Goal: Book appointment/travel/reservation

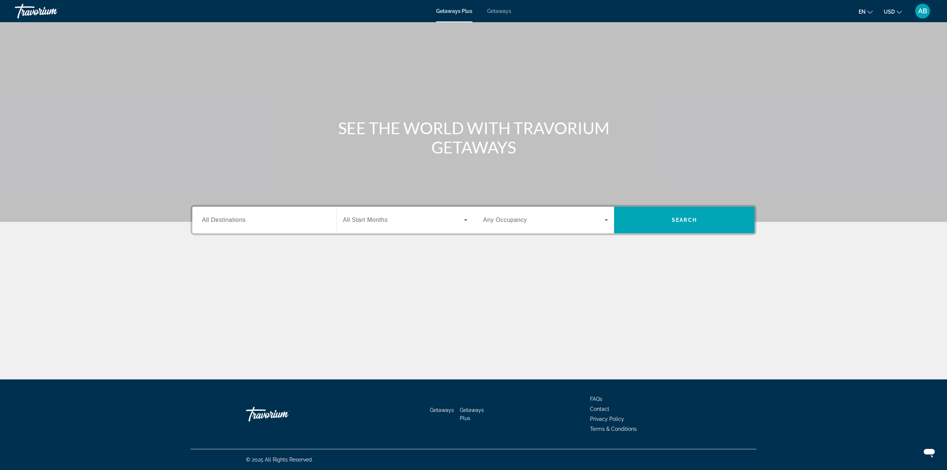
click at [295, 216] on input "Destination All Destinations" at bounding box center [264, 220] width 125 height 9
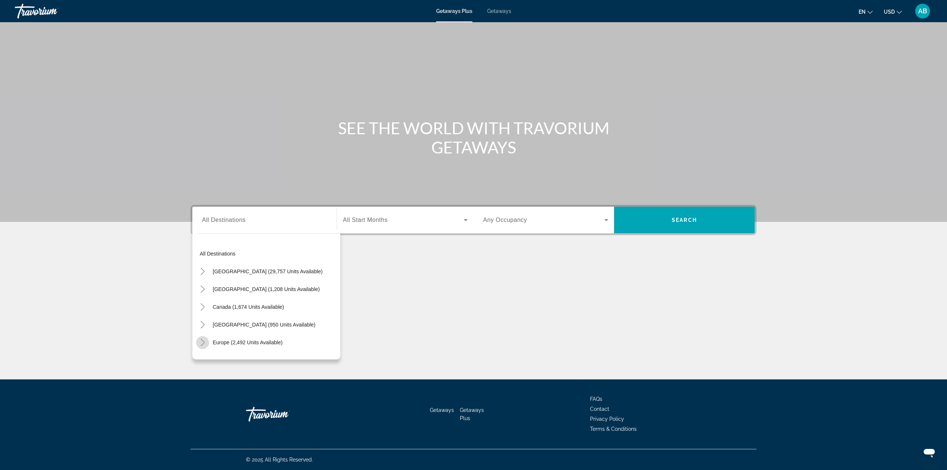
click at [203, 344] on icon "Toggle Europe (2,492 units available)" at bounding box center [202, 342] width 7 height 7
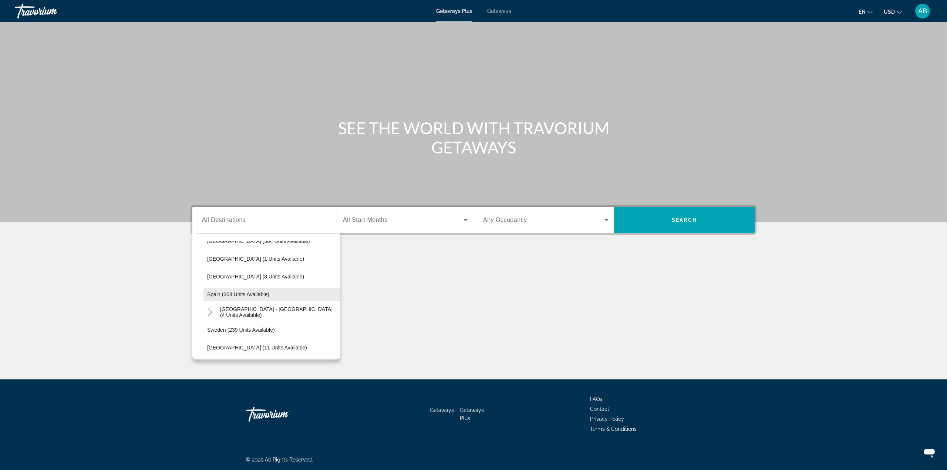
click at [232, 301] on span "Search widget" at bounding box center [271, 295] width 137 height 18
type input "**********"
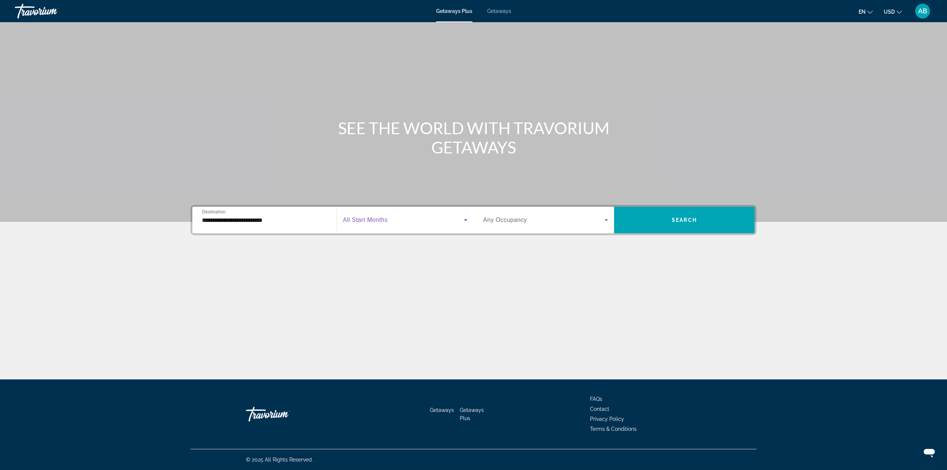
click at [389, 219] on span "Search widget" at bounding box center [403, 220] width 121 height 9
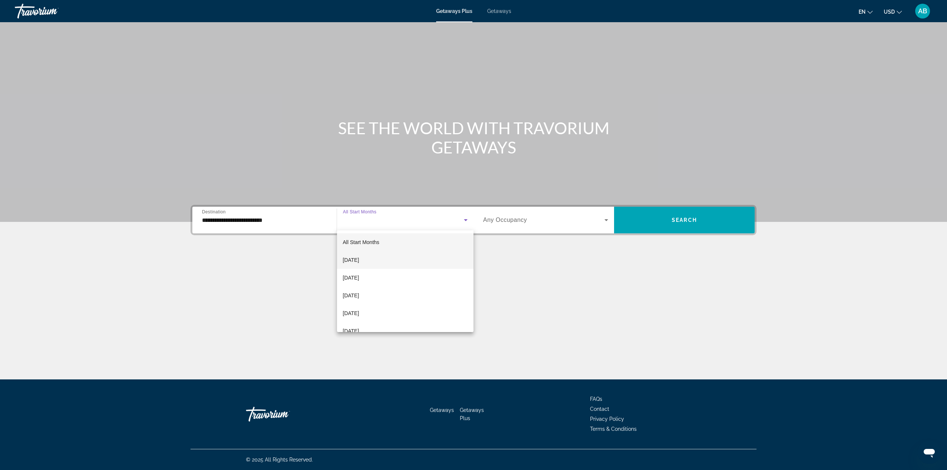
click at [383, 253] on mat-option "[DATE]" at bounding box center [405, 260] width 137 height 18
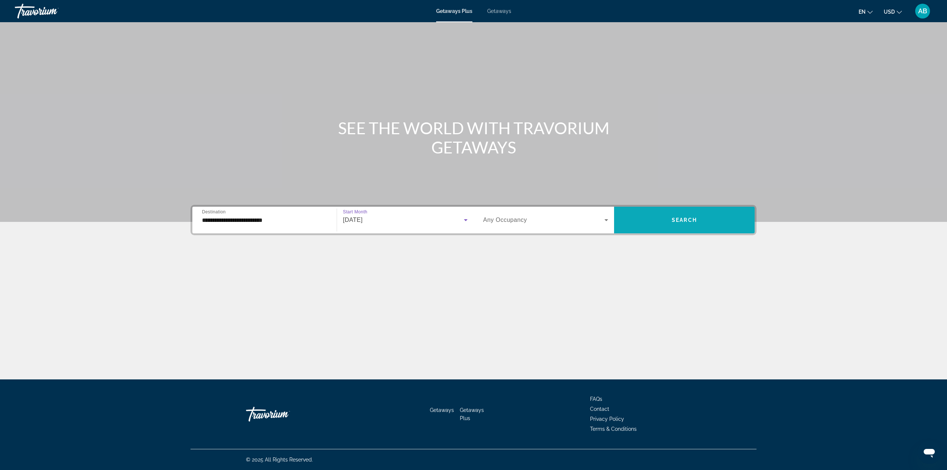
click at [722, 222] on span "Search widget" at bounding box center [684, 220] width 141 height 18
click at [368, 222] on span "All Start Months" at bounding box center [365, 220] width 45 height 6
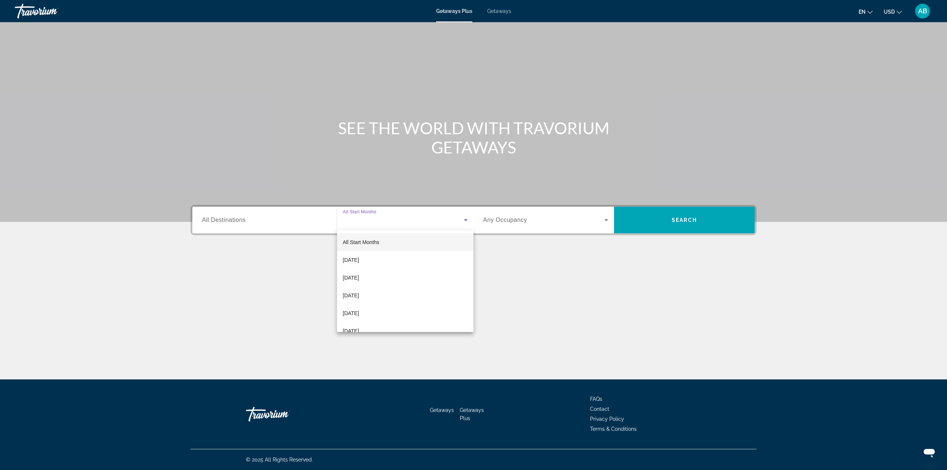
click at [280, 223] on div at bounding box center [473, 235] width 947 height 470
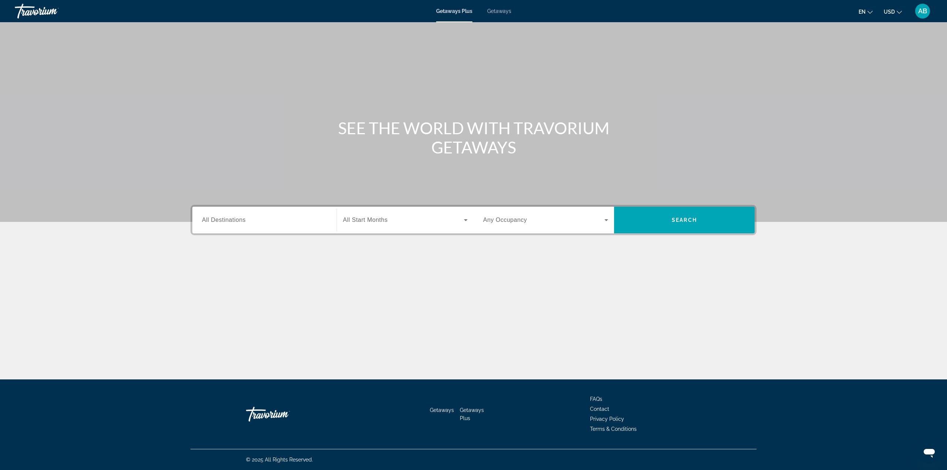
click at [280, 223] on input "Destination All Destinations" at bounding box center [264, 220] width 125 height 9
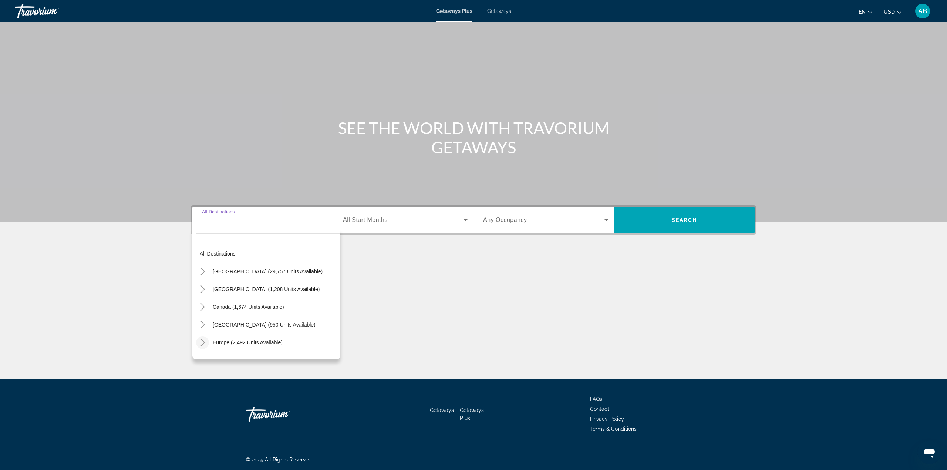
click at [203, 340] on icon "Toggle Europe (2,492 units available)" at bounding box center [202, 342] width 7 height 7
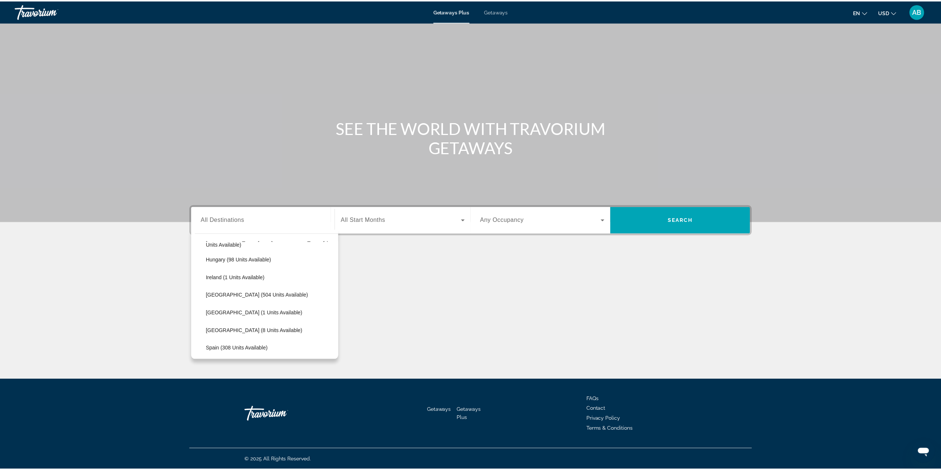
scroll to position [277, 0]
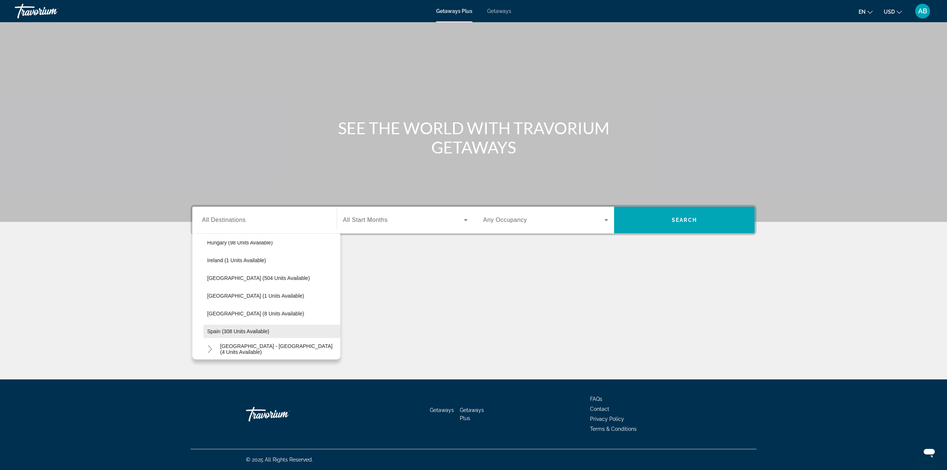
click at [236, 333] on span "Spain (308 units available)" at bounding box center [238, 331] width 62 height 6
type input "**********"
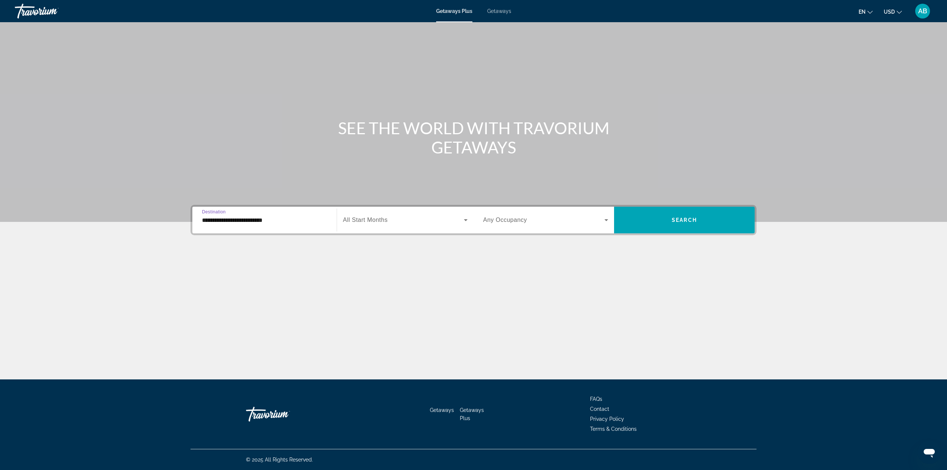
click at [379, 219] on span "All Start Months" at bounding box center [365, 220] width 45 height 6
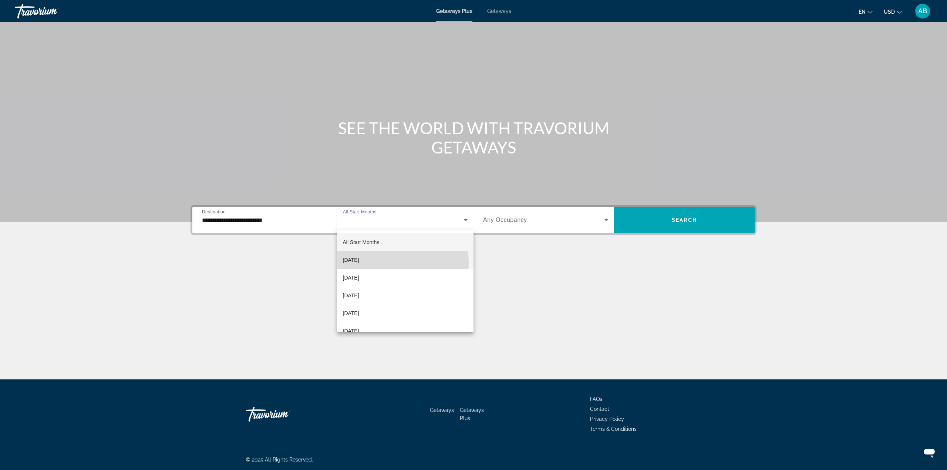
click at [391, 262] on mat-option "[DATE]" at bounding box center [405, 260] width 137 height 18
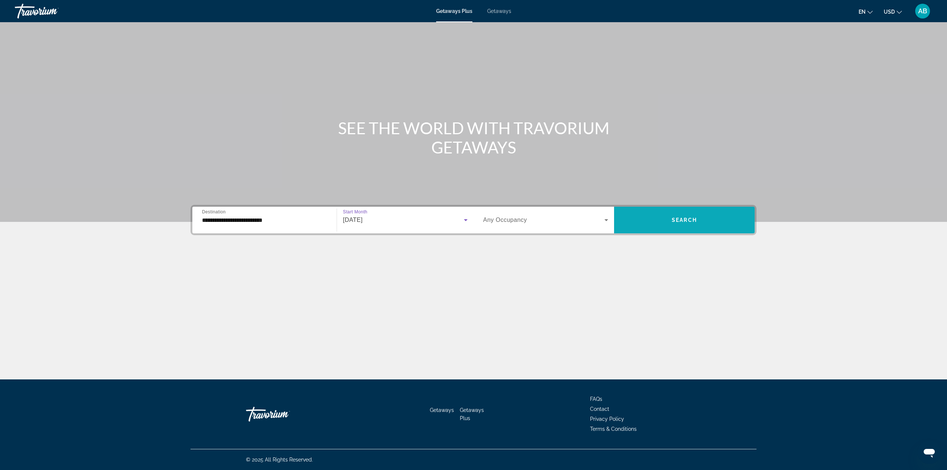
click at [688, 216] on span "Search widget" at bounding box center [684, 220] width 141 height 18
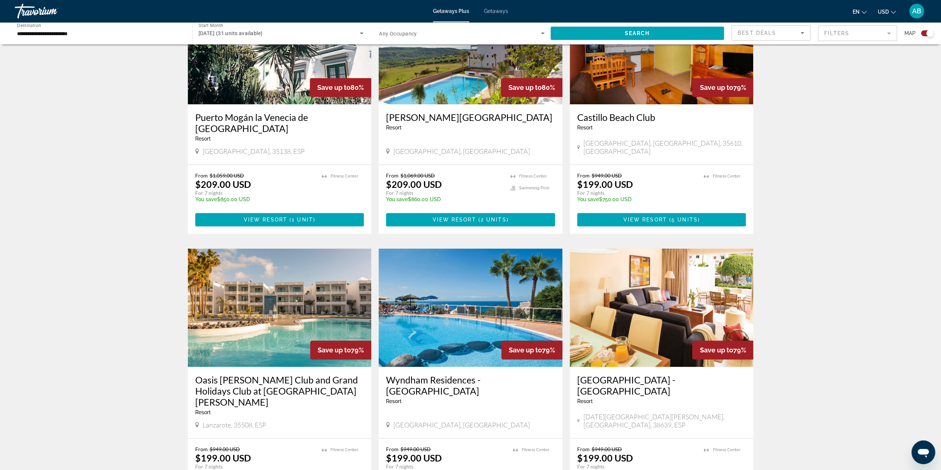
scroll to position [592, 0]
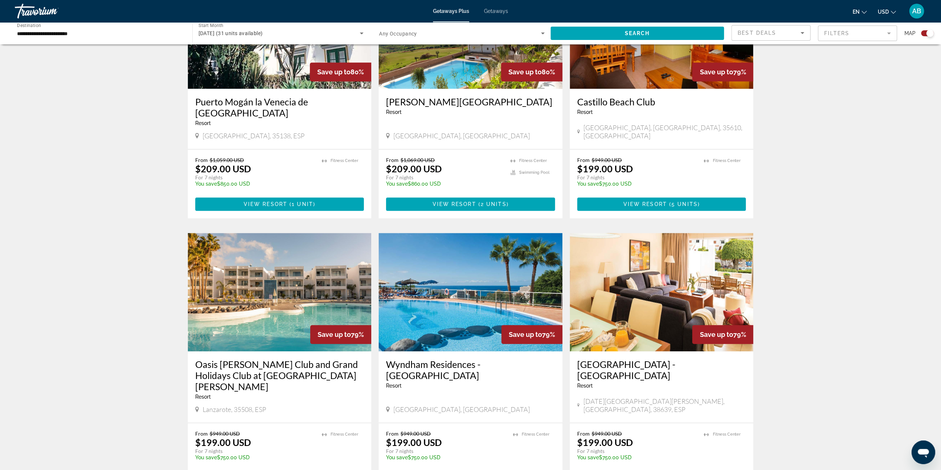
click at [242, 405] on span "Lanzarote, 35508, ESP" at bounding box center [235, 409] width 64 height 8
copy span "Lanzarote, 35508, ESP"
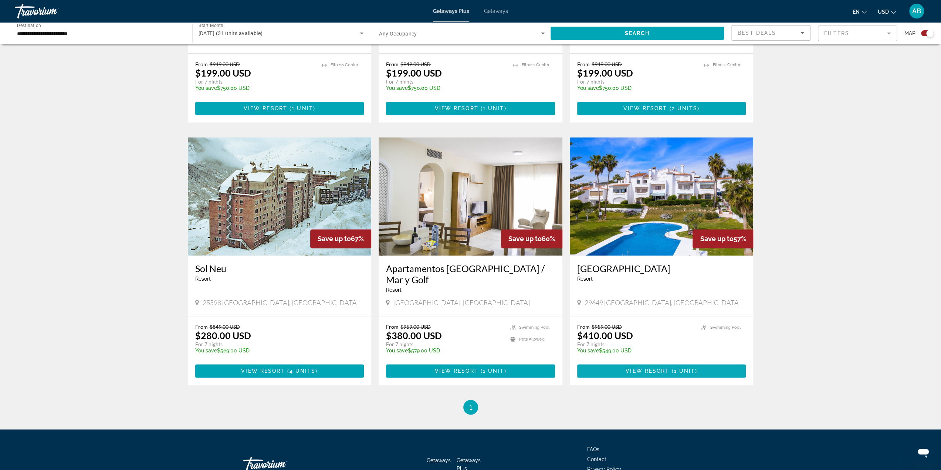
scroll to position [962, 0]
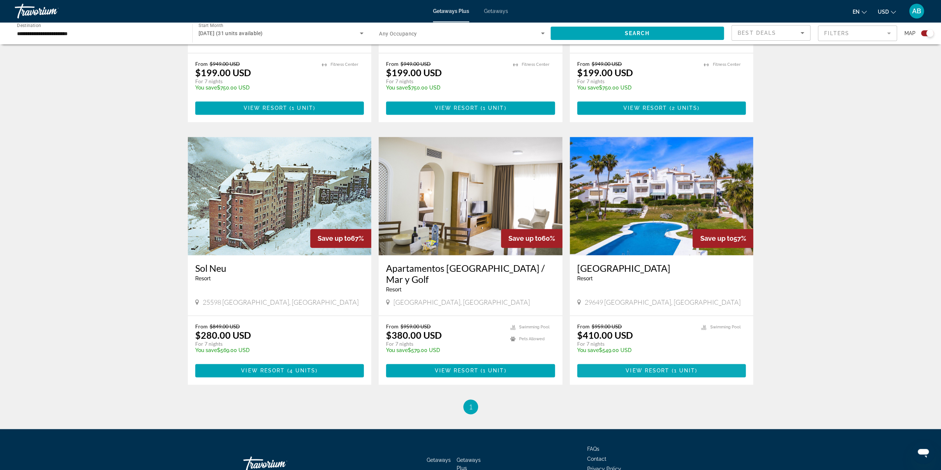
click at [642, 362] on span "Main content" at bounding box center [661, 371] width 169 height 18
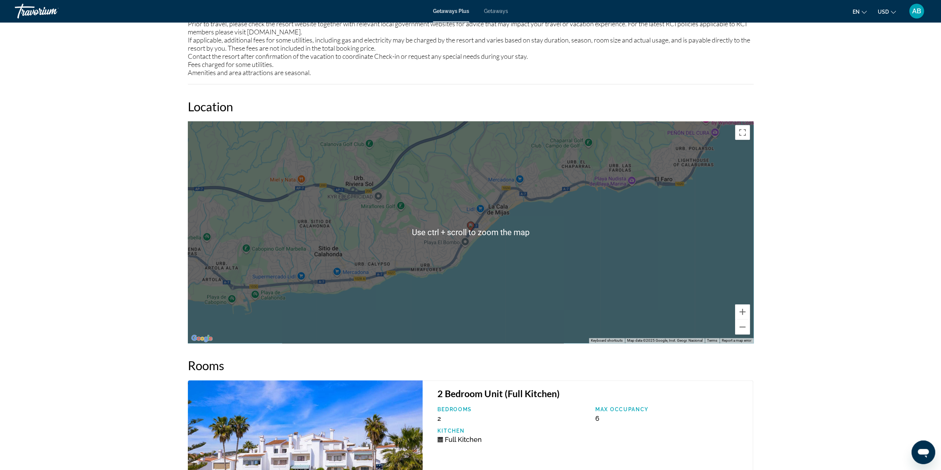
scroll to position [888, 0]
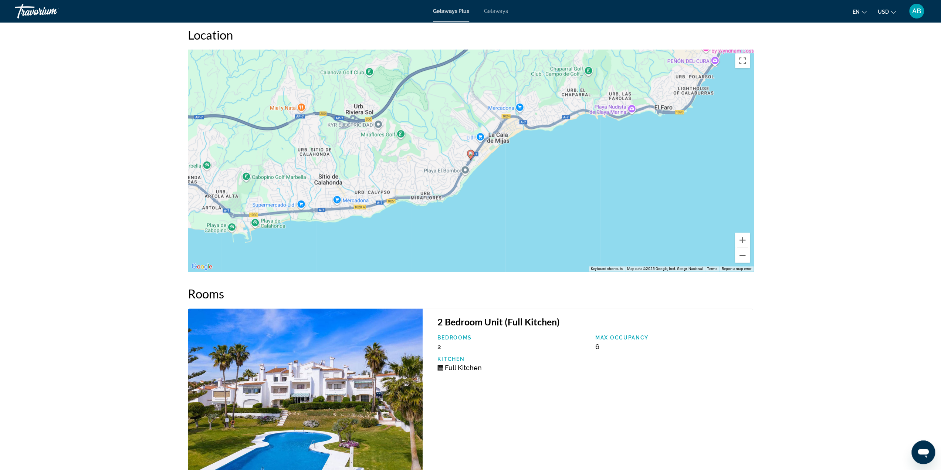
click at [741, 259] on button "Zoom out" at bounding box center [742, 255] width 15 height 15
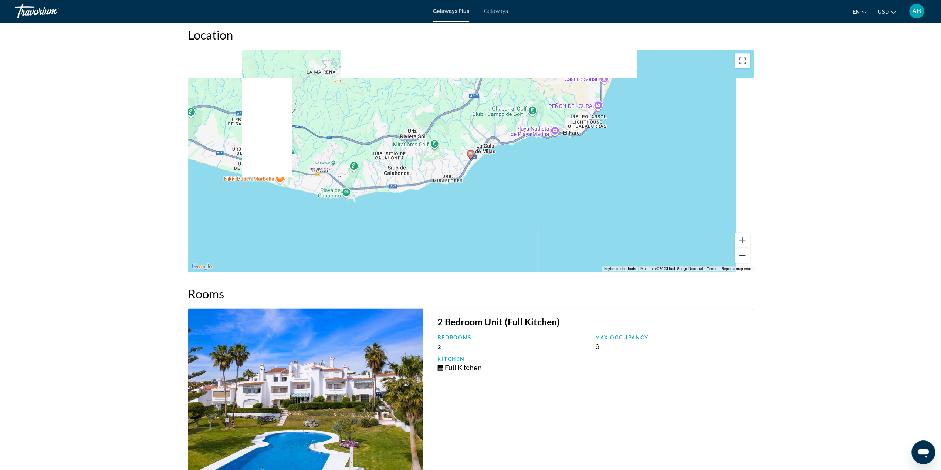
click at [741, 259] on button "Zoom out" at bounding box center [742, 255] width 15 height 15
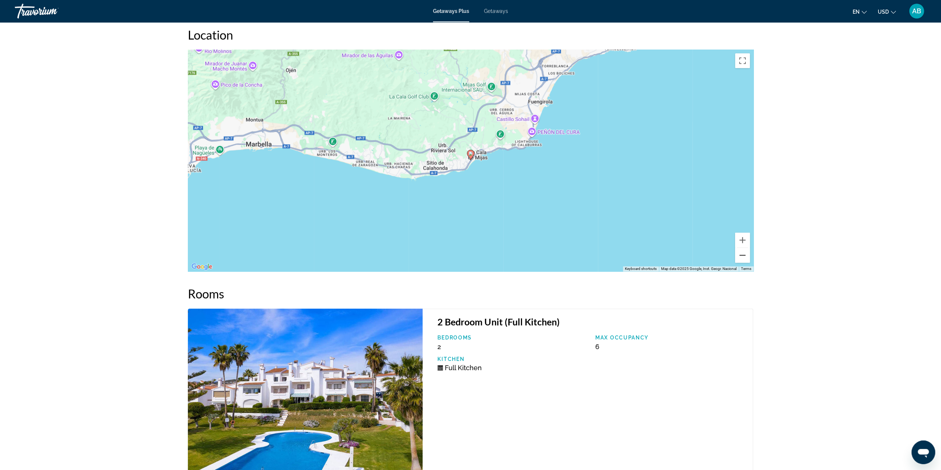
click at [740, 259] on button "Zoom out" at bounding box center [742, 255] width 15 height 15
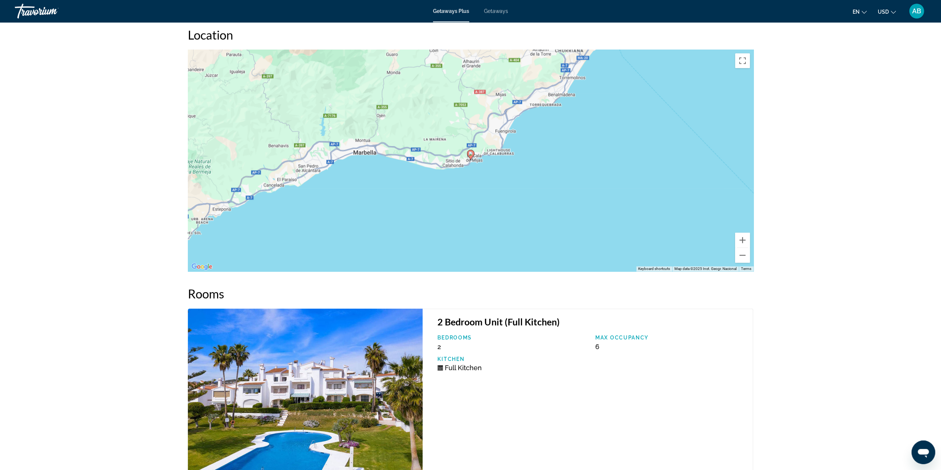
click at [742, 264] on div "To activate drag with keyboard, press Alt + Enter. Once in keyboard drag state,…" at bounding box center [471, 161] width 566 height 222
click at [744, 251] on button "Zoom out" at bounding box center [742, 255] width 15 height 15
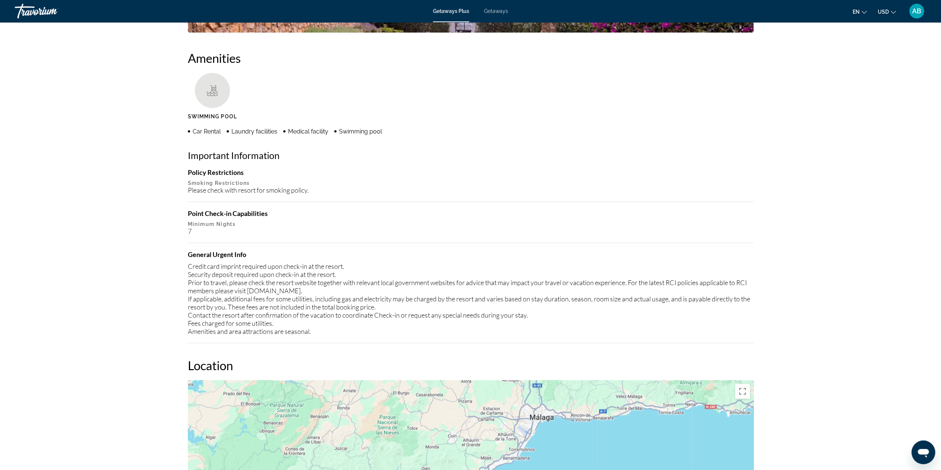
scroll to position [518, 0]
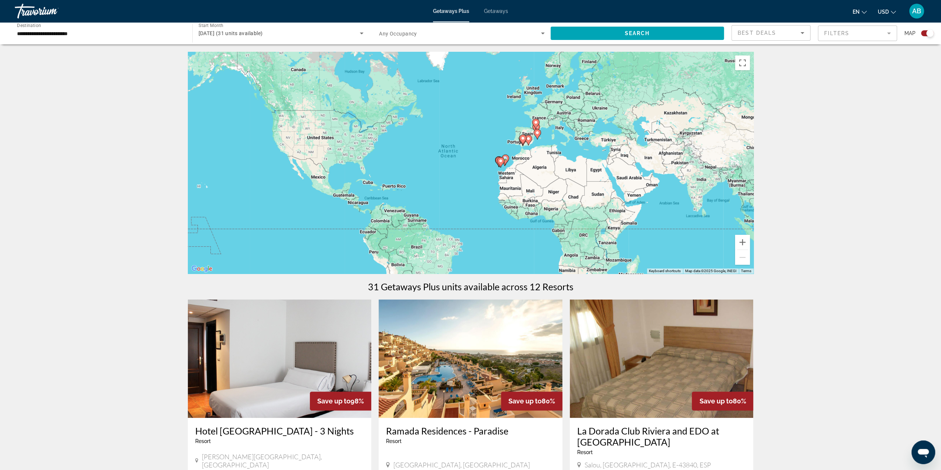
click at [489, 18] on div "Getaways Plus Getaways en English Español Français Italiano Português русский U…" at bounding box center [470, 10] width 941 height 19
click at [496, 13] on span "Getaways" at bounding box center [496, 11] width 24 height 6
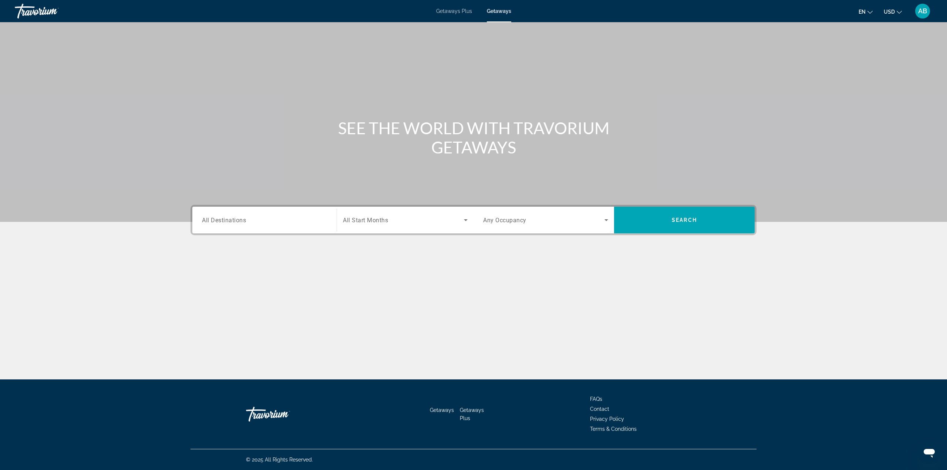
click at [281, 210] on div "Search widget" at bounding box center [264, 220] width 125 height 21
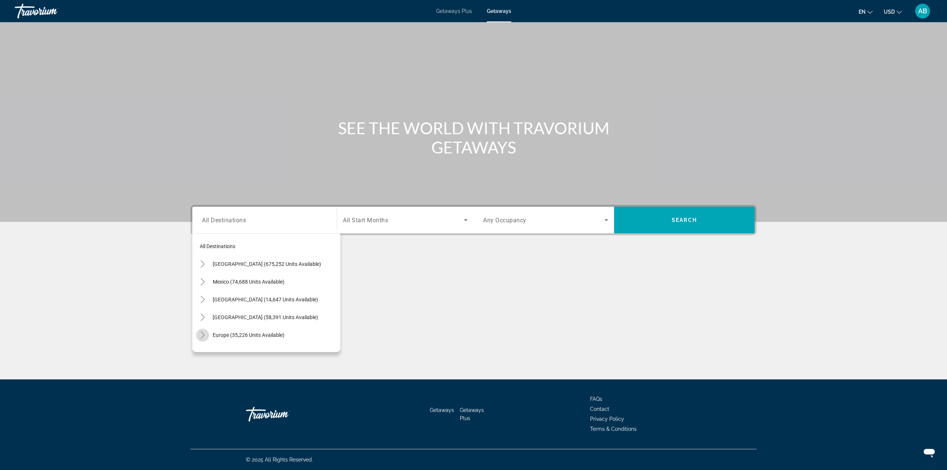
click at [203, 335] on icon "Toggle Europe (35,226 units available)" at bounding box center [202, 334] width 7 height 7
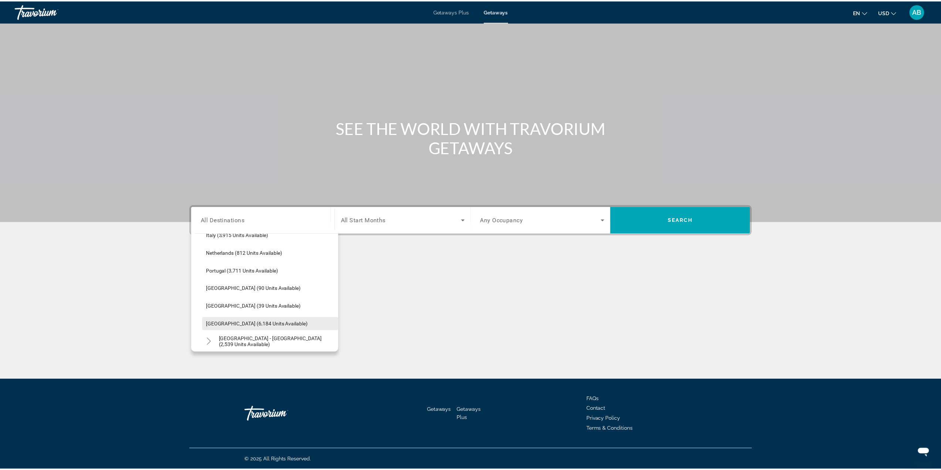
scroll to position [314, 0]
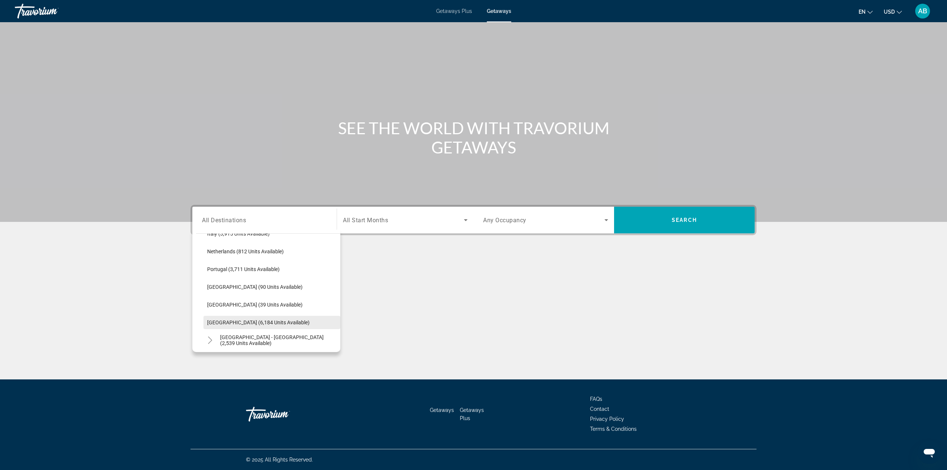
click at [237, 322] on span "[GEOGRAPHIC_DATA] (6,184 units available)" at bounding box center [258, 323] width 102 height 6
type input "**********"
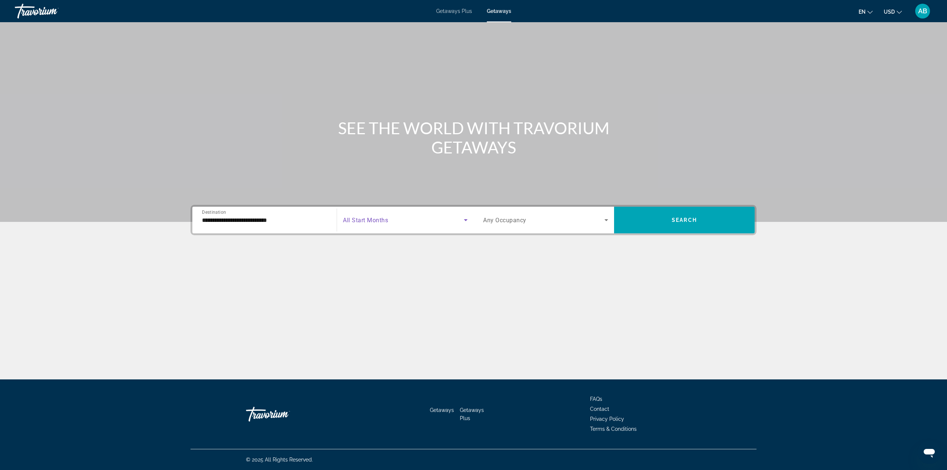
click at [394, 223] on span "Search widget" at bounding box center [403, 220] width 121 height 9
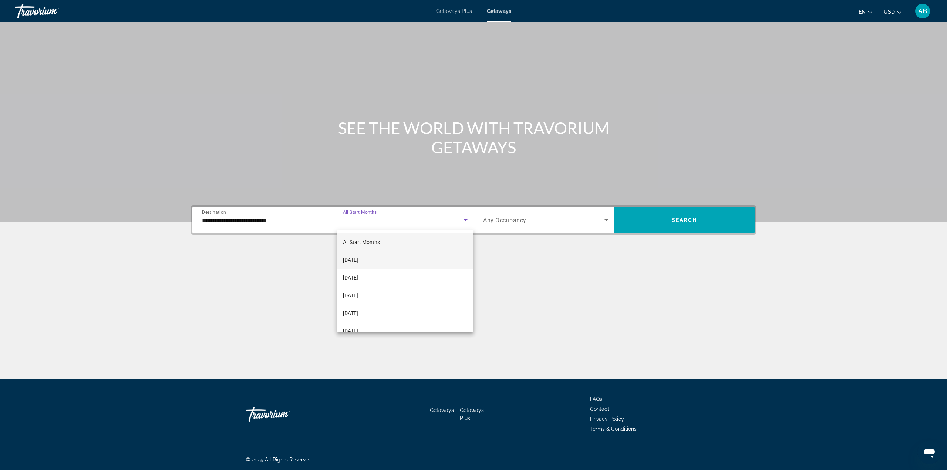
click at [427, 260] on mat-option "[DATE]" at bounding box center [405, 260] width 137 height 18
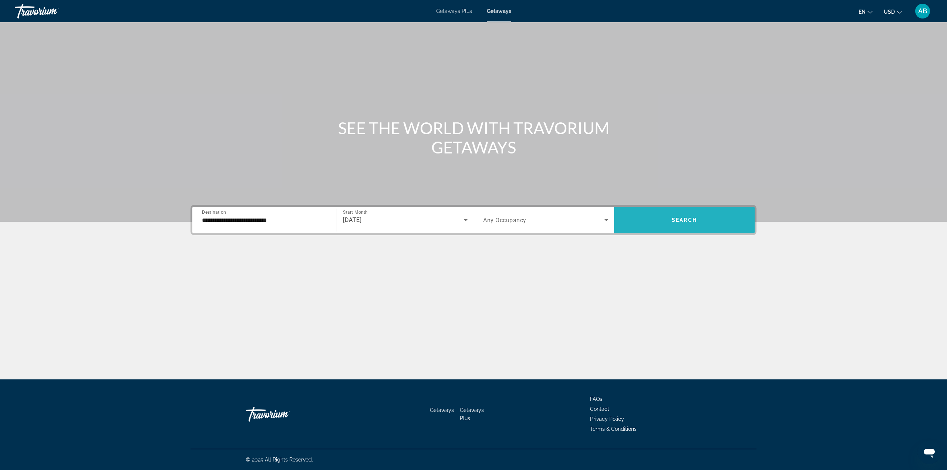
click at [660, 218] on span "Search widget" at bounding box center [684, 220] width 141 height 18
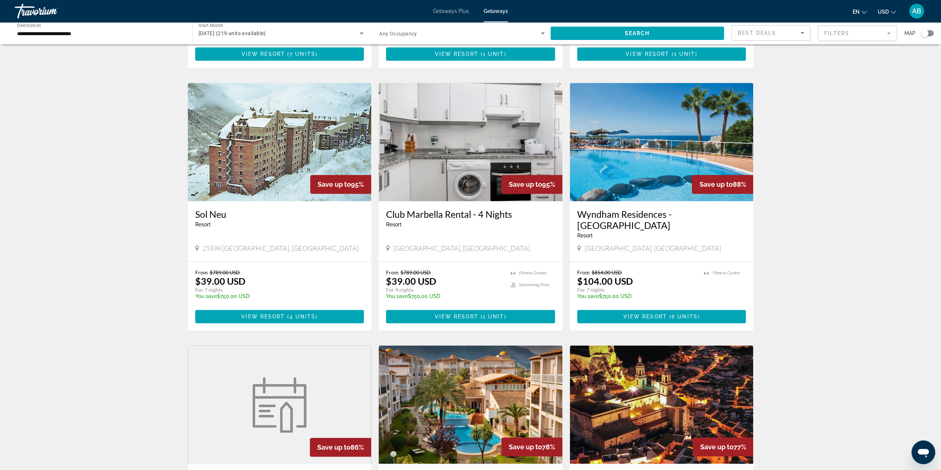
scroll to position [666, 0]
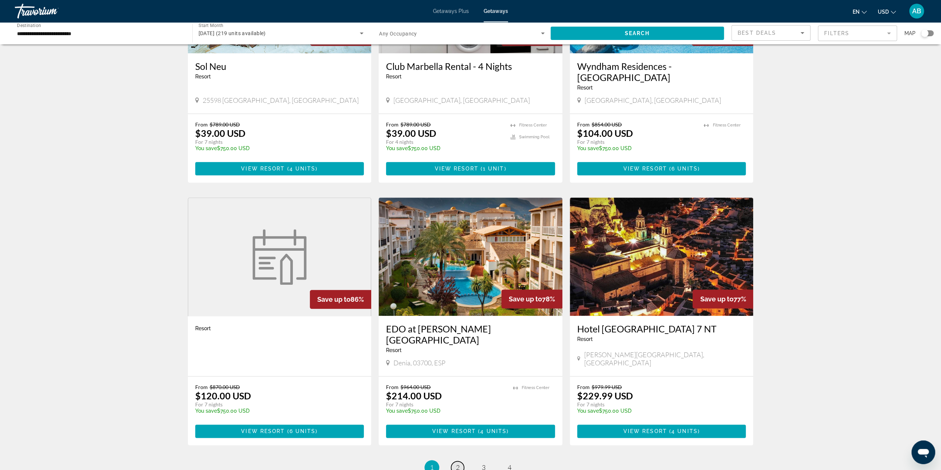
click at [454, 461] on link "page 2" at bounding box center [457, 467] width 13 height 13
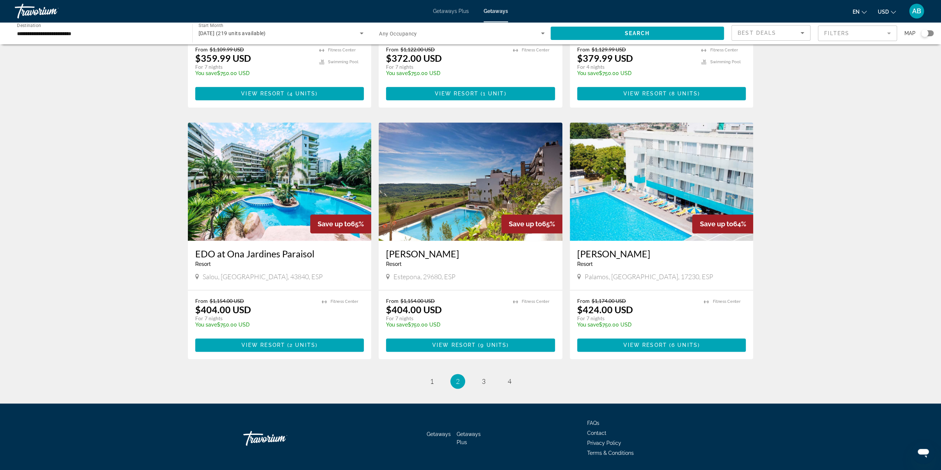
scroll to position [737, 0]
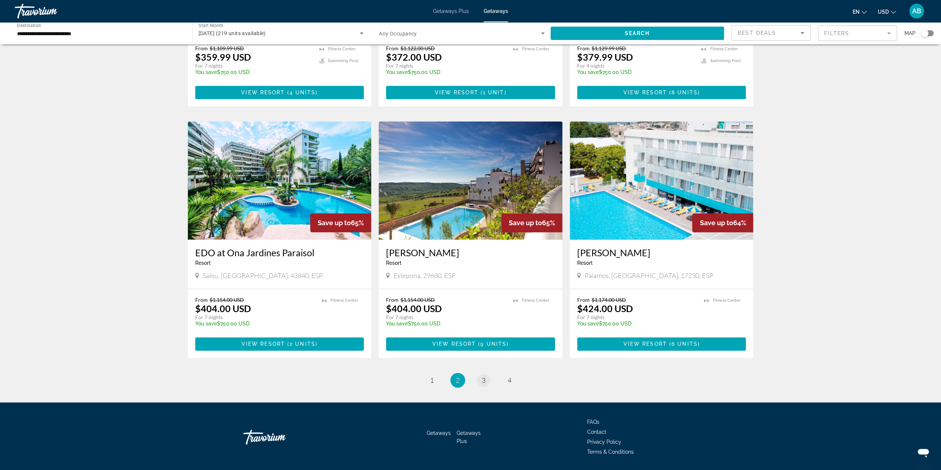
click at [476, 373] on ul "2 / 4 page 1 You're on page 2 page 3 page 4" at bounding box center [471, 380] width 566 height 15
click at [480, 374] on link "page 3" at bounding box center [483, 380] width 13 height 13
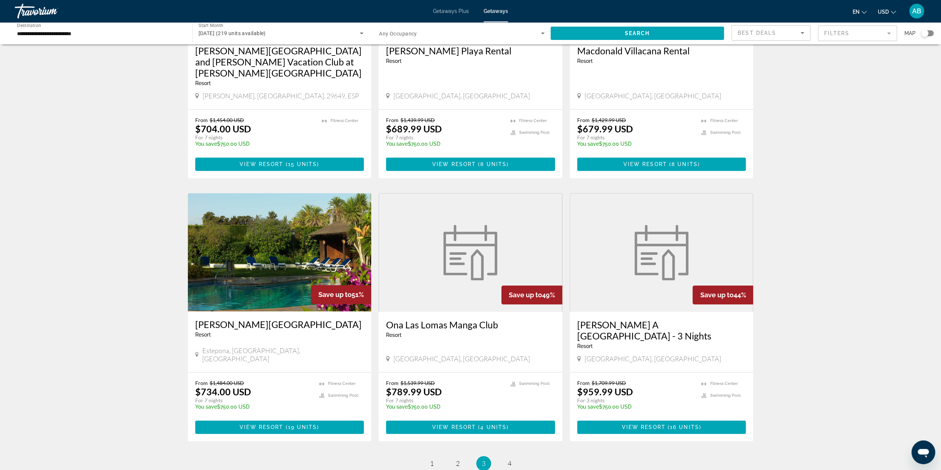
scroll to position [759, 0]
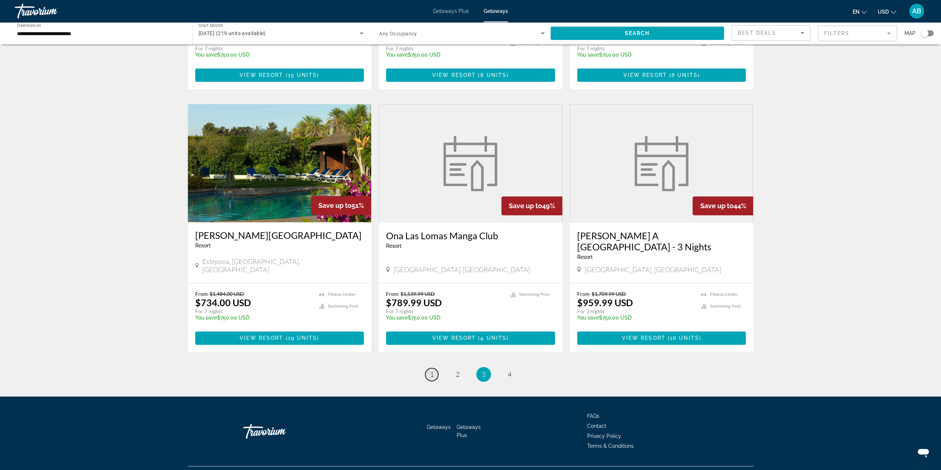
click at [434, 370] on span "1" at bounding box center [432, 374] width 4 height 8
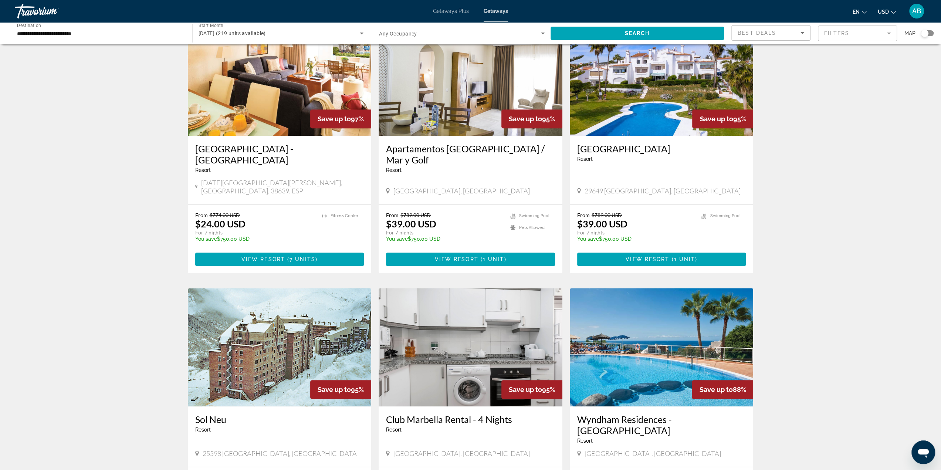
scroll to position [407, 0]
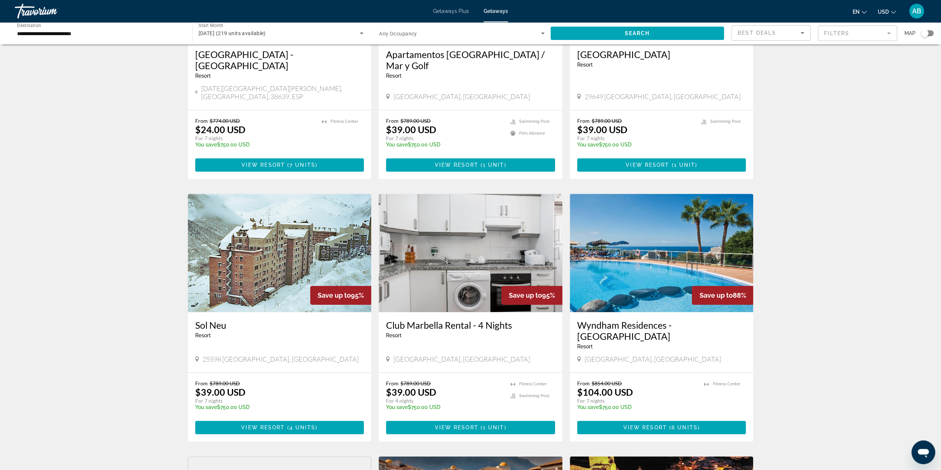
click at [624, 156] on span "Main content" at bounding box center [661, 165] width 169 height 18
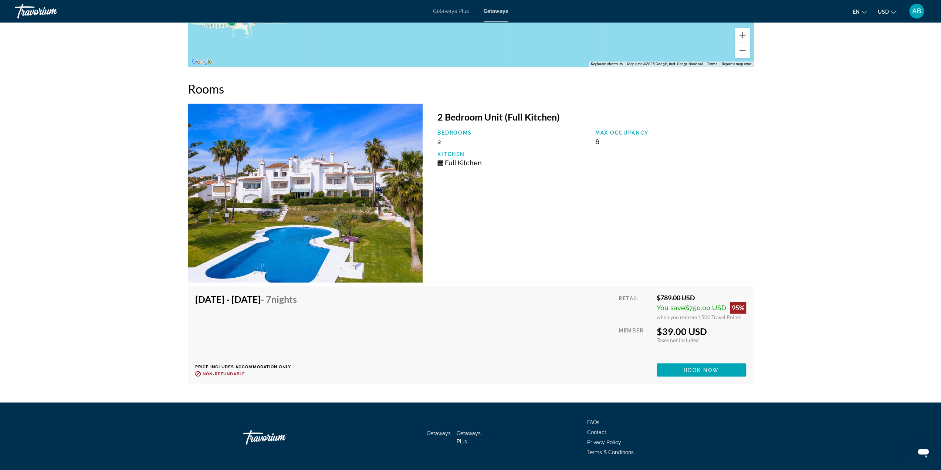
scroll to position [1122, 0]
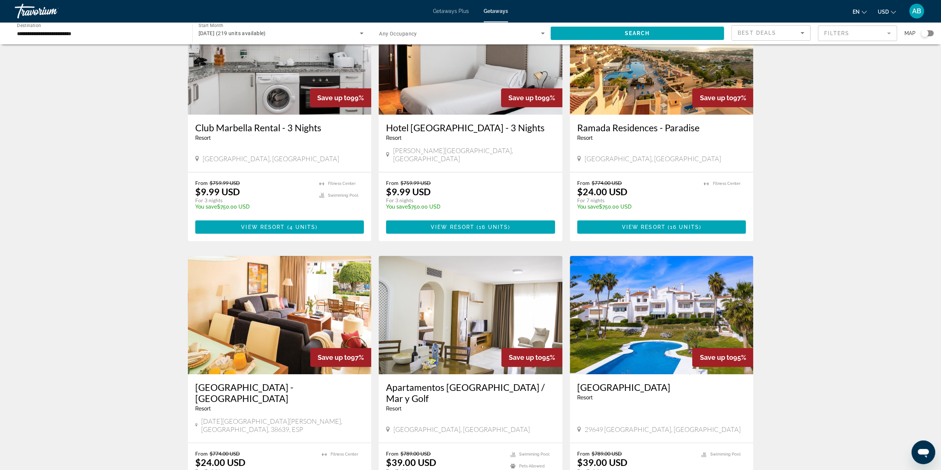
scroll to position [148, 0]
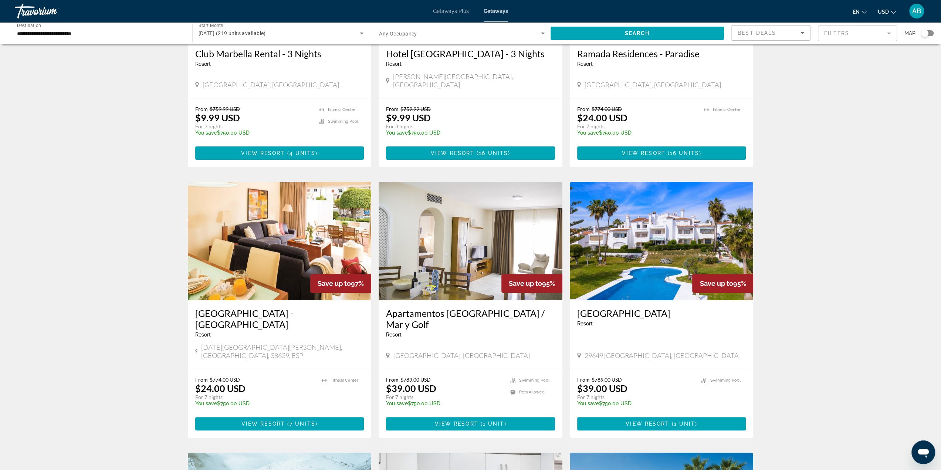
click at [447, 351] on span "[GEOGRAPHIC_DATA], [GEOGRAPHIC_DATA]" at bounding box center [462, 355] width 137 height 8
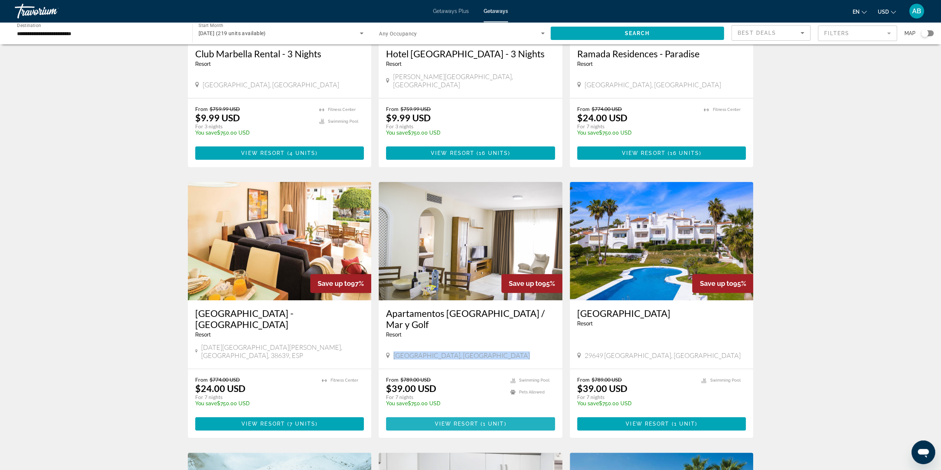
click at [482, 421] on span "( 1 unit )" at bounding box center [493, 424] width 28 height 6
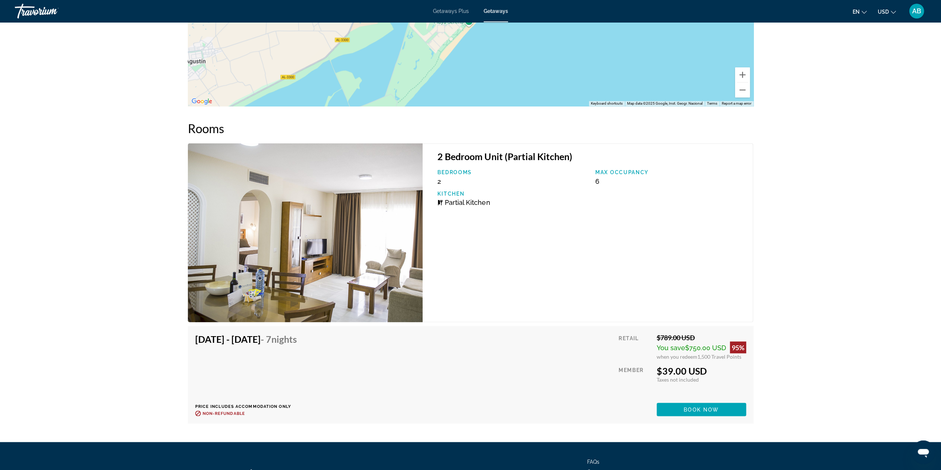
scroll to position [1184, 0]
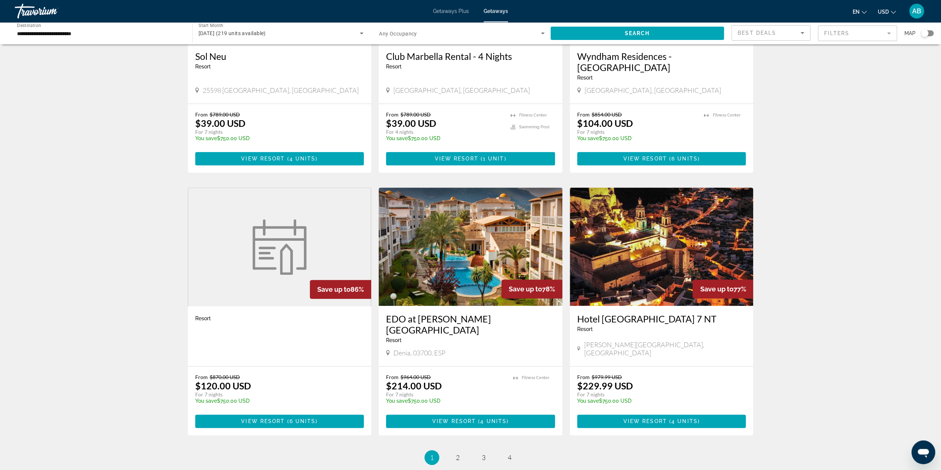
scroll to position [703, 0]
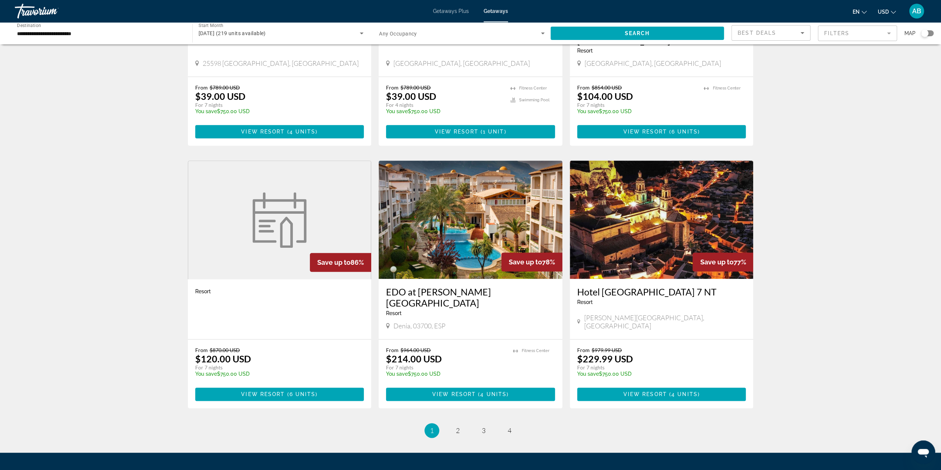
click at [442, 322] on span "Denia, 03700, ESP" at bounding box center [420, 326] width 52 height 8
copy span "Denia, 03700, ESP"
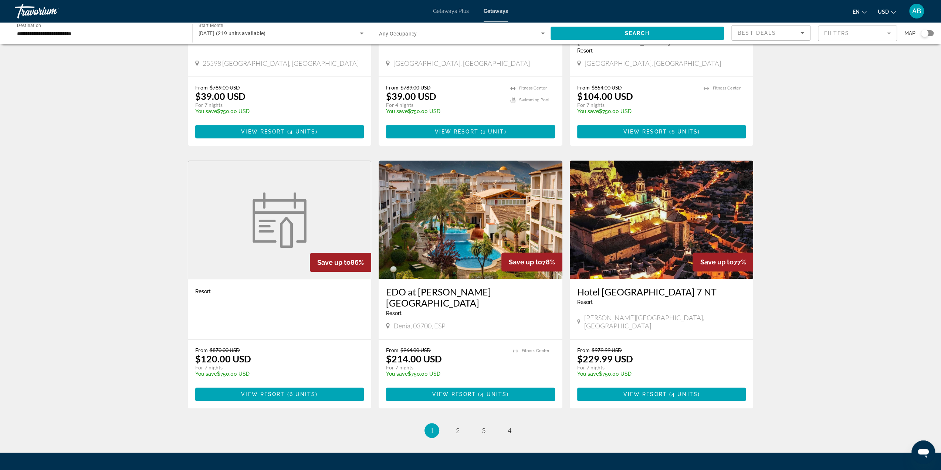
scroll to position [737, 0]
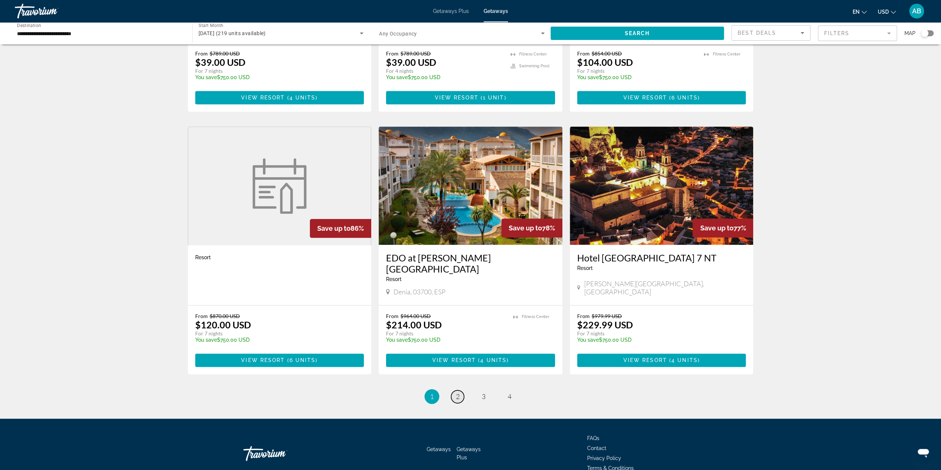
click at [456, 392] on span "2" at bounding box center [458, 396] width 4 height 8
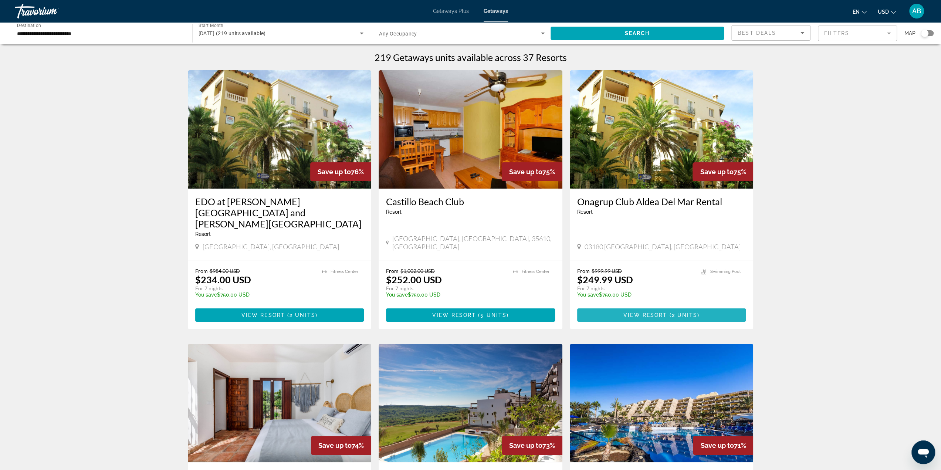
click at [701, 306] on span "Main content" at bounding box center [661, 315] width 169 height 18
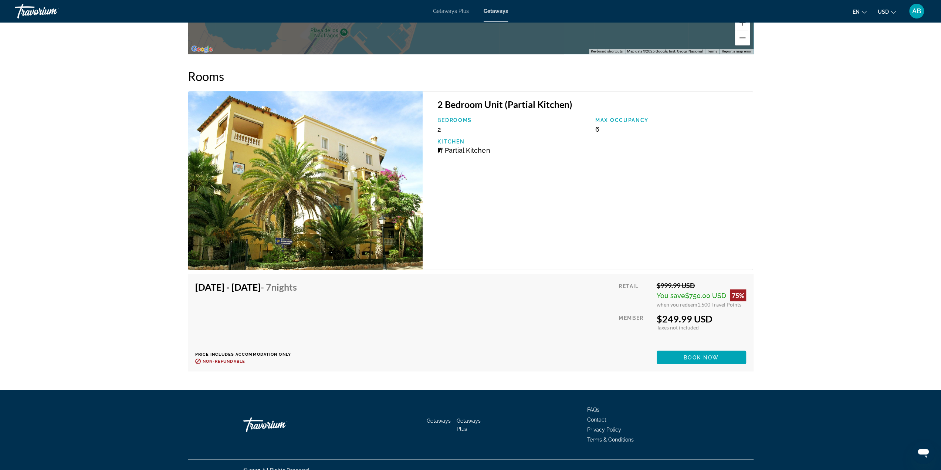
scroll to position [1160, 0]
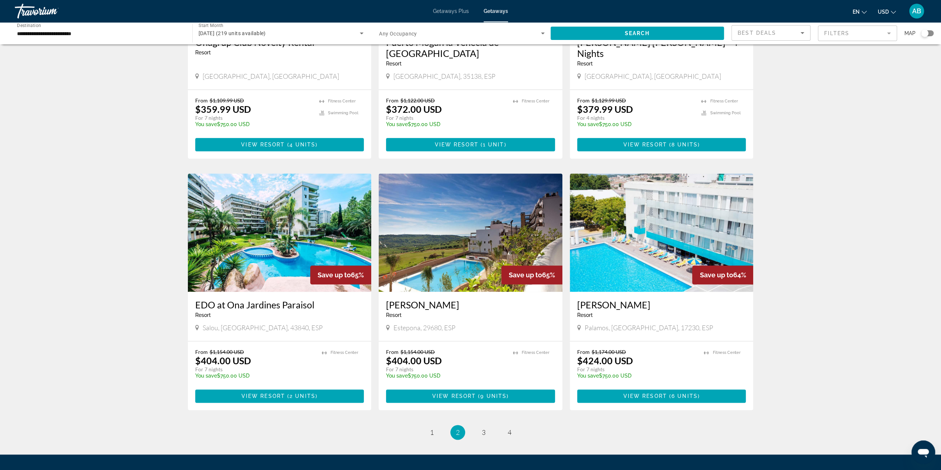
scroll to position [737, 0]
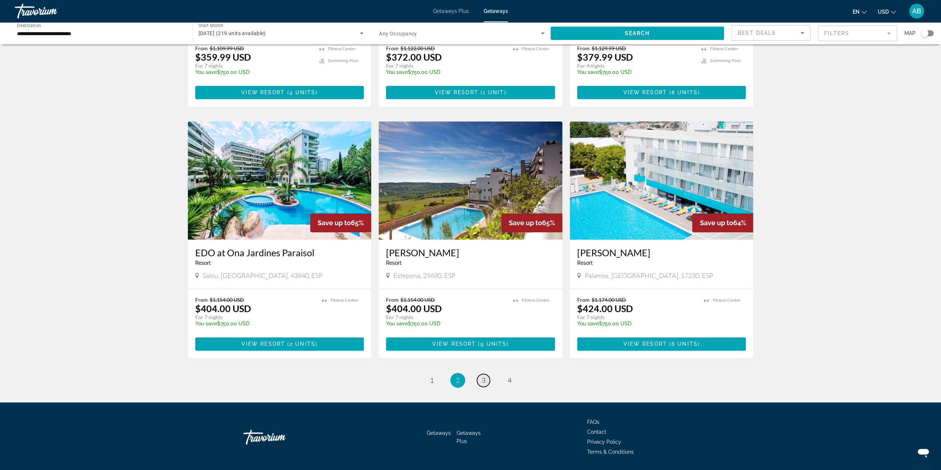
click at [483, 376] on span "3" at bounding box center [484, 380] width 4 height 8
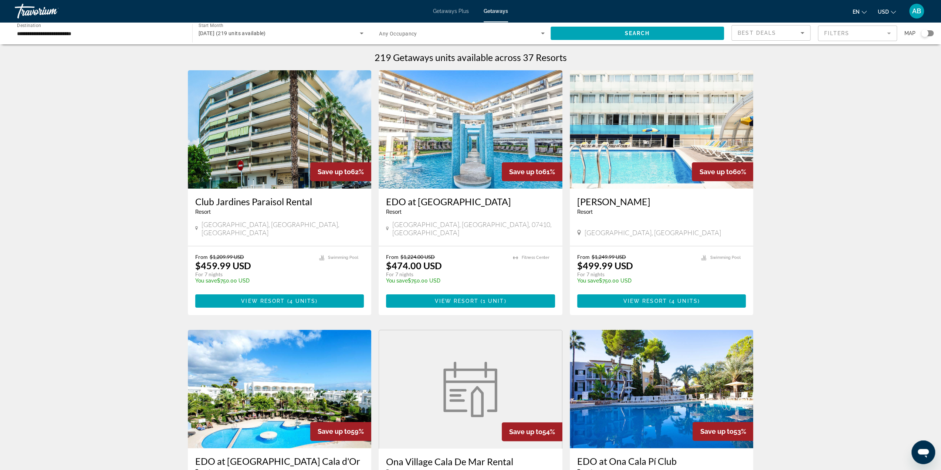
click at [256, 33] on span "[DATE] (219 units available)" at bounding box center [232, 33] width 67 height 6
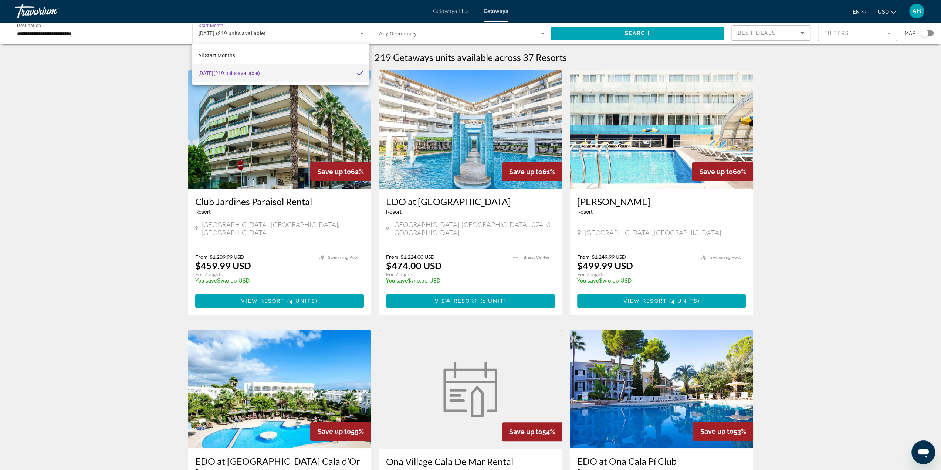
click at [395, 54] on div at bounding box center [470, 235] width 941 height 470
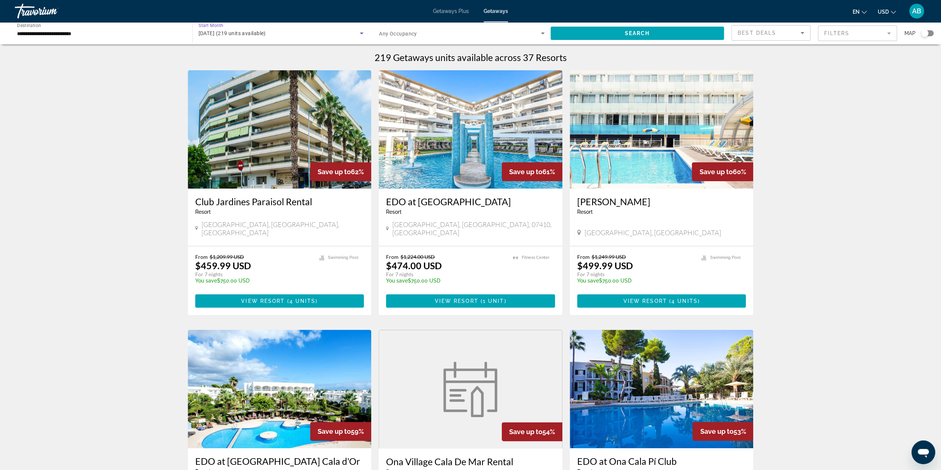
click at [302, 31] on div "[DATE] (219 units available)" at bounding box center [280, 33] width 162 height 9
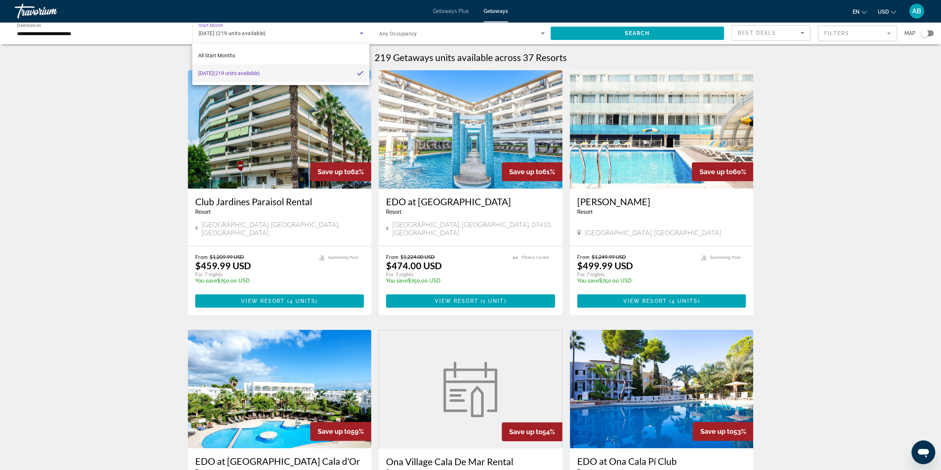
click at [150, 42] on div at bounding box center [470, 235] width 941 height 470
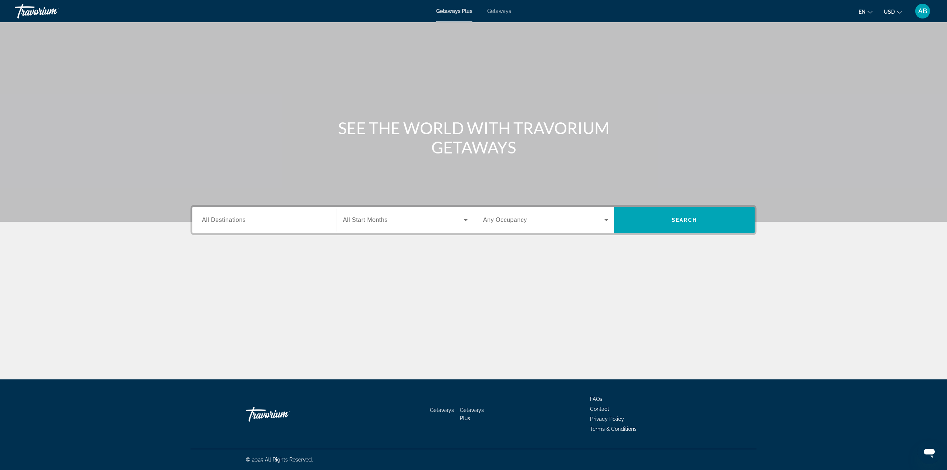
click at [269, 223] on input "Destination All Destinations" at bounding box center [264, 220] width 125 height 9
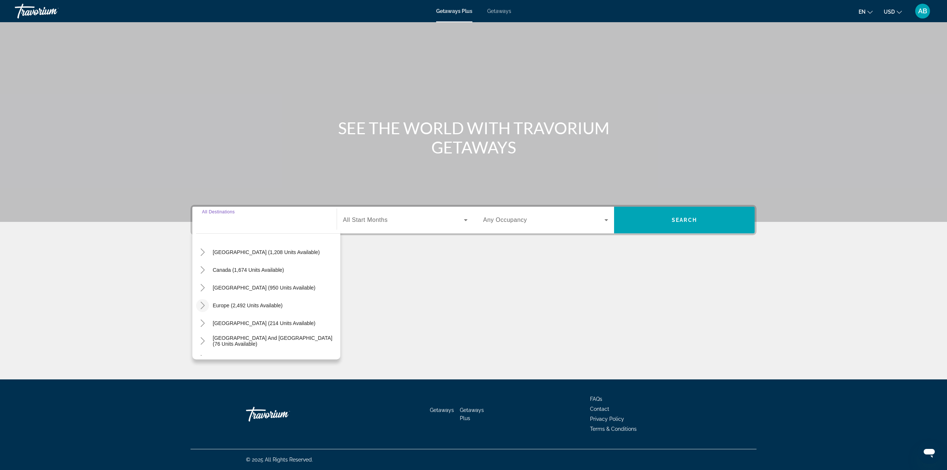
click at [204, 306] on icon "Toggle Europe (2,492 units available)" at bounding box center [202, 305] width 7 height 7
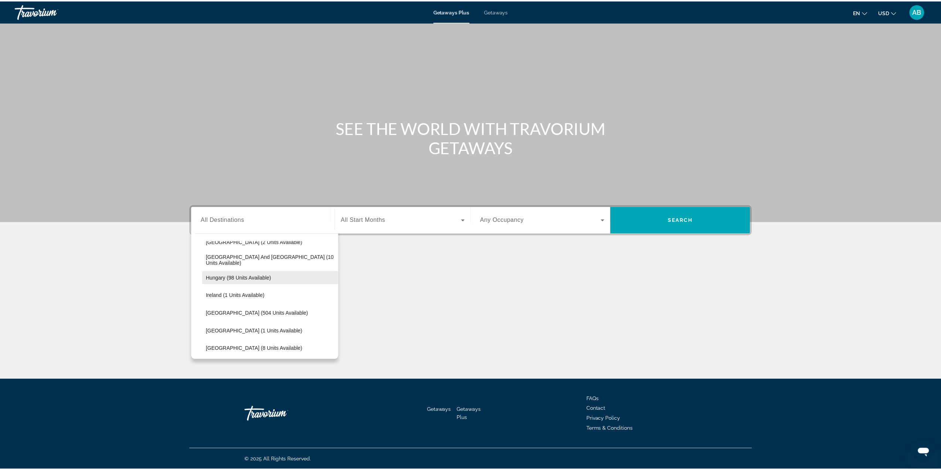
scroll to position [277, 0]
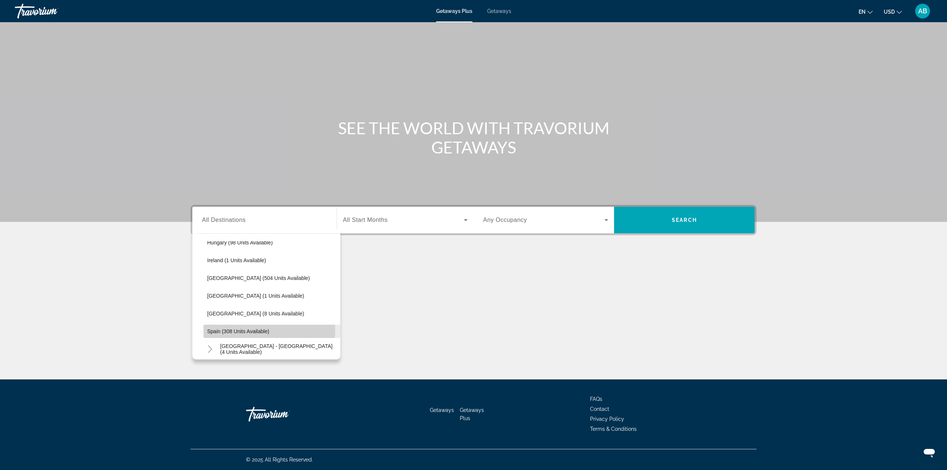
click at [215, 329] on span "Spain (308 units available)" at bounding box center [238, 331] width 62 height 6
type input "**********"
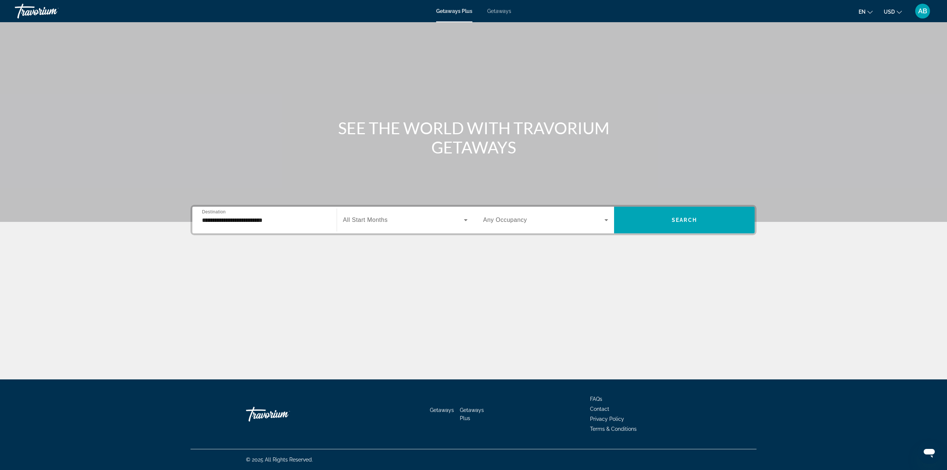
click at [384, 213] on div "Search widget" at bounding box center [405, 220] width 125 height 21
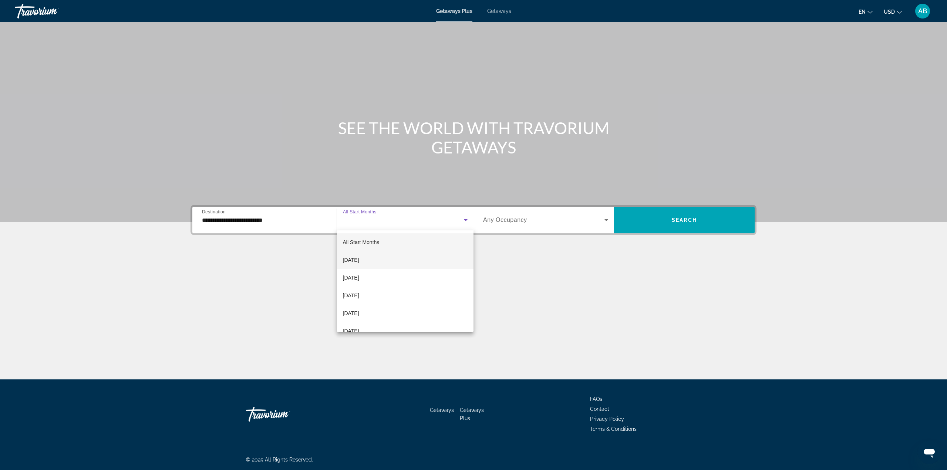
click at [359, 257] on span "[DATE]" at bounding box center [351, 260] width 16 height 9
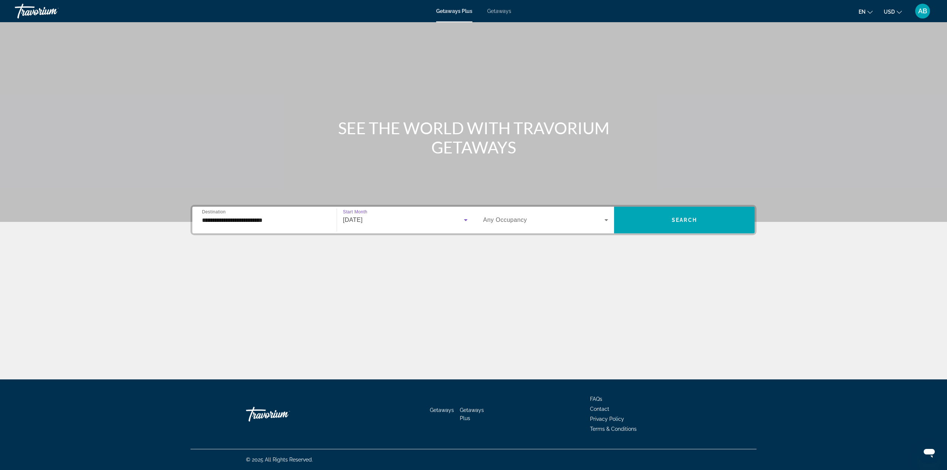
click at [596, 223] on span "Search widget" at bounding box center [543, 220] width 121 height 9
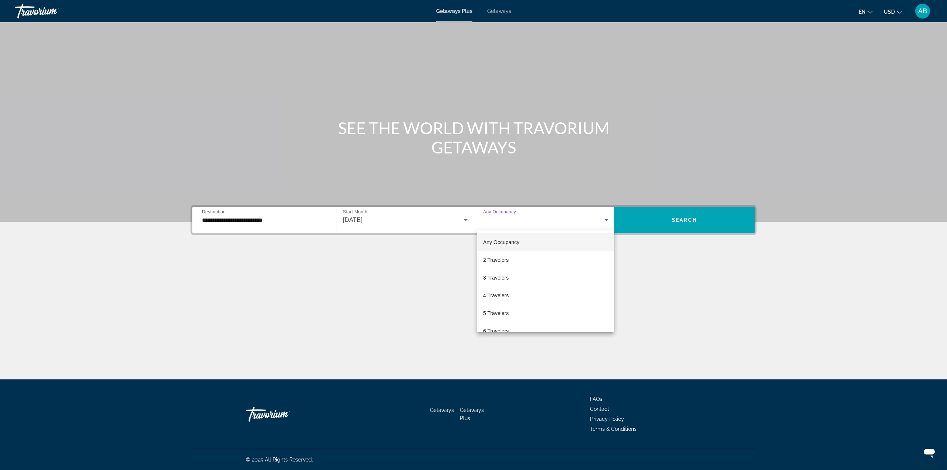
click at [685, 224] on div at bounding box center [473, 235] width 947 height 470
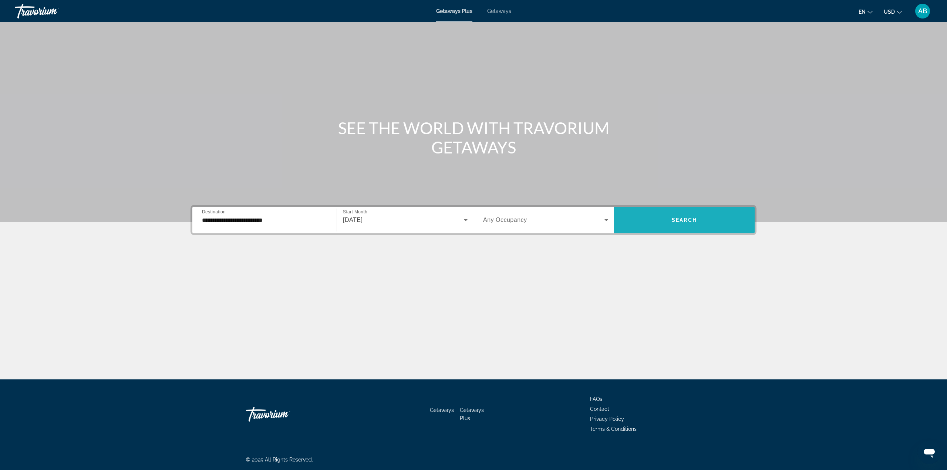
click at [685, 224] on span "Search widget" at bounding box center [684, 220] width 141 height 18
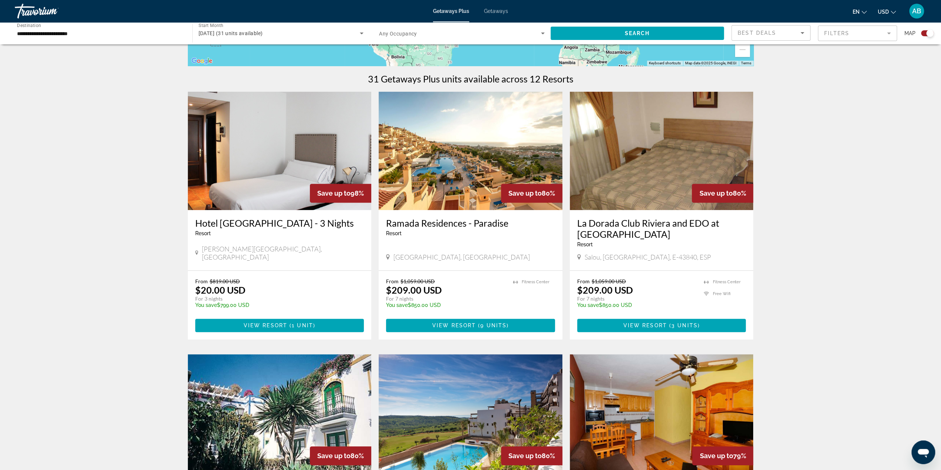
scroll to position [296, 0]
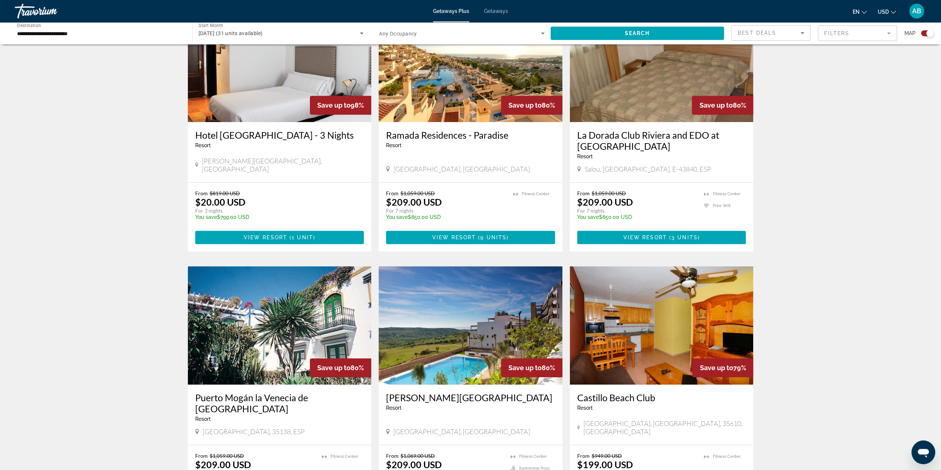
click at [495, 10] on span "Getaways" at bounding box center [496, 11] width 24 height 6
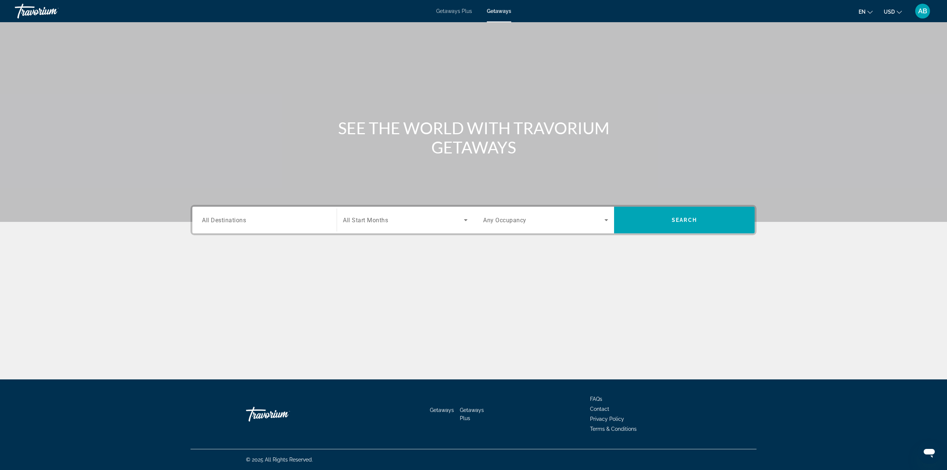
click at [301, 238] on div "Destination All Destinations Start Month All Start Months Occupancy Any Occupan…" at bounding box center [474, 257] width 596 height 104
click at [304, 231] on div "Destination All Destinations" at bounding box center [264, 220] width 137 height 27
click at [303, 223] on input "Destination All Destinations" at bounding box center [264, 220] width 125 height 9
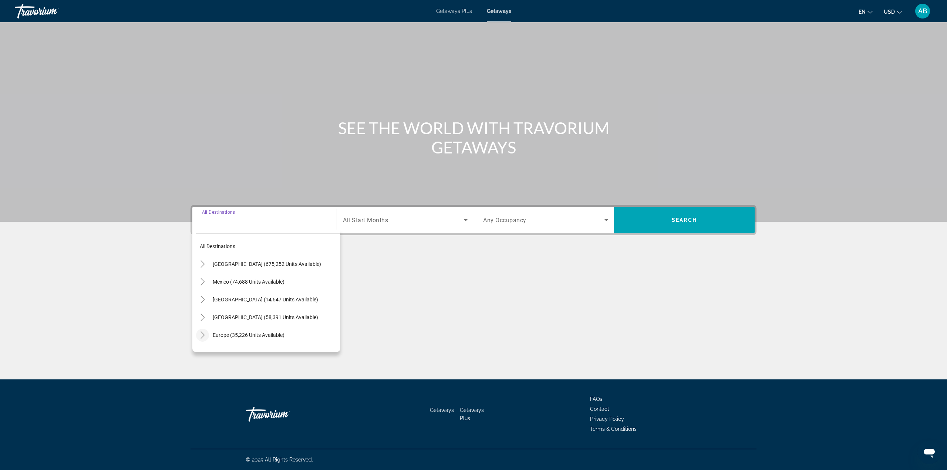
click at [202, 336] on icon "Toggle Europe (35,226 units available)" at bounding box center [202, 334] width 7 height 7
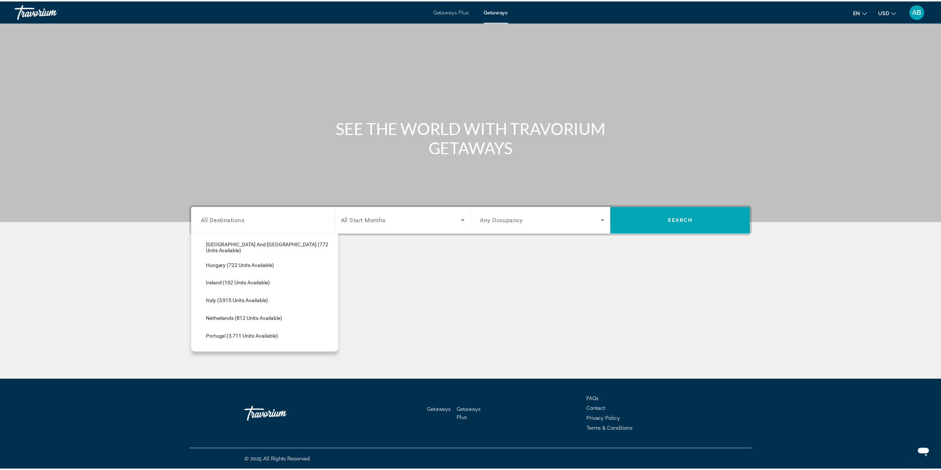
scroll to position [314, 0]
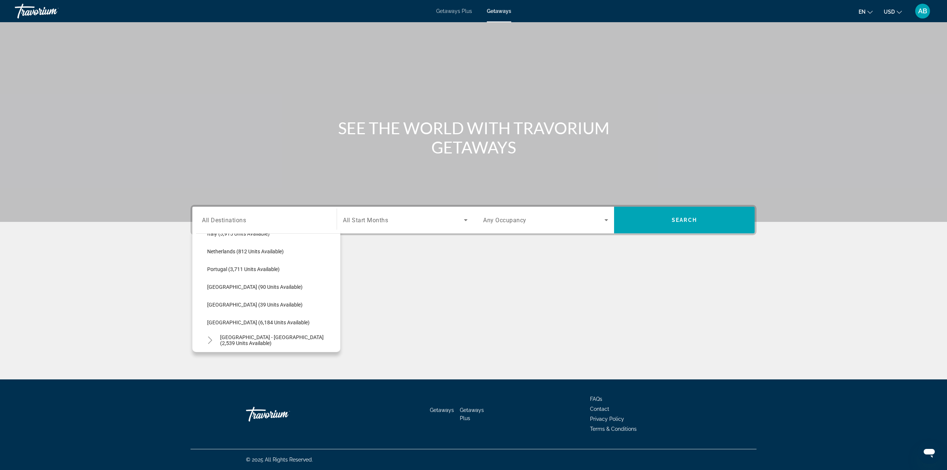
click at [229, 320] on span "[GEOGRAPHIC_DATA] (6,184 units available)" at bounding box center [258, 323] width 102 height 6
type input "**********"
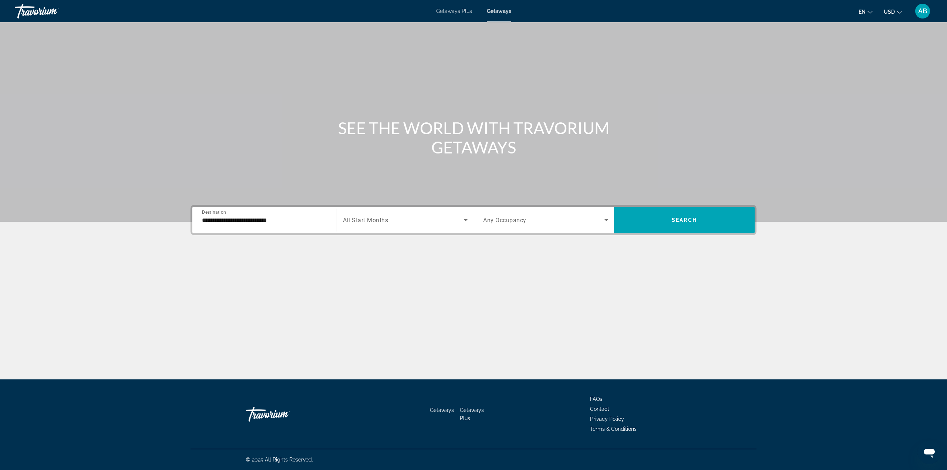
click at [410, 213] on div "Search widget" at bounding box center [405, 220] width 125 height 21
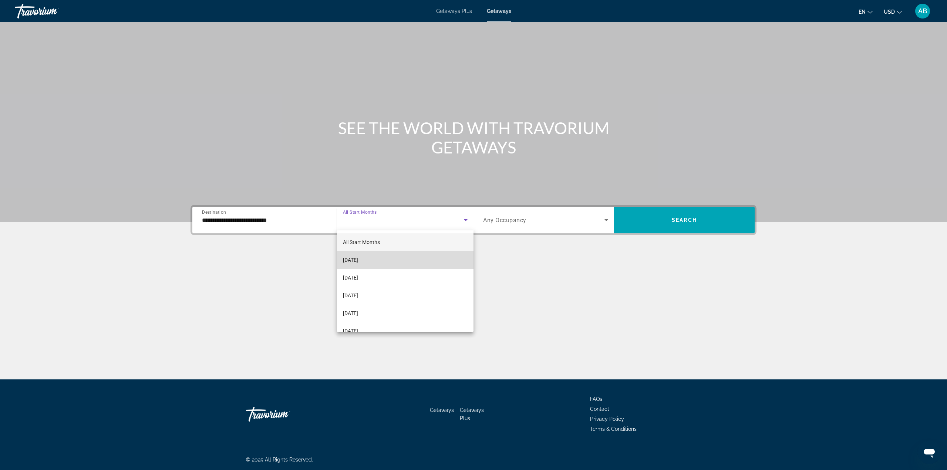
click at [423, 260] on mat-option "[DATE]" at bounding box center [405, 260] width 137 height 18
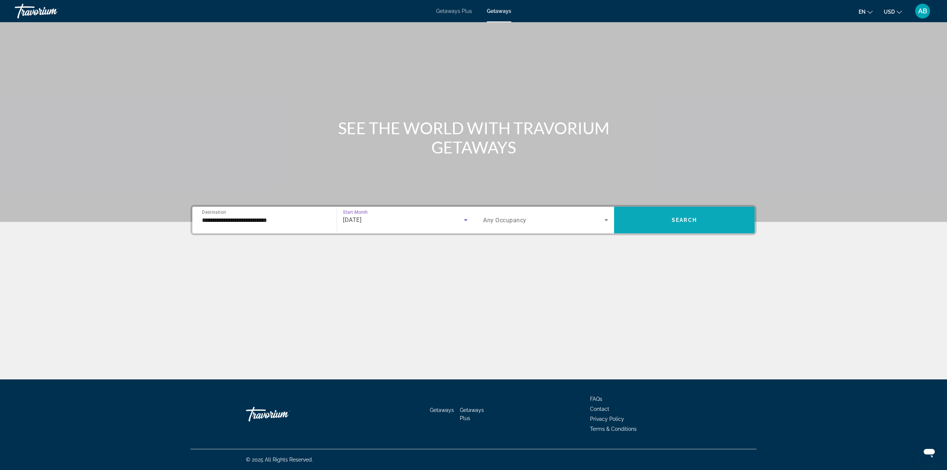
click at [686, 217] on span "Search" at bounding box center [684, 220] width 25 height 6
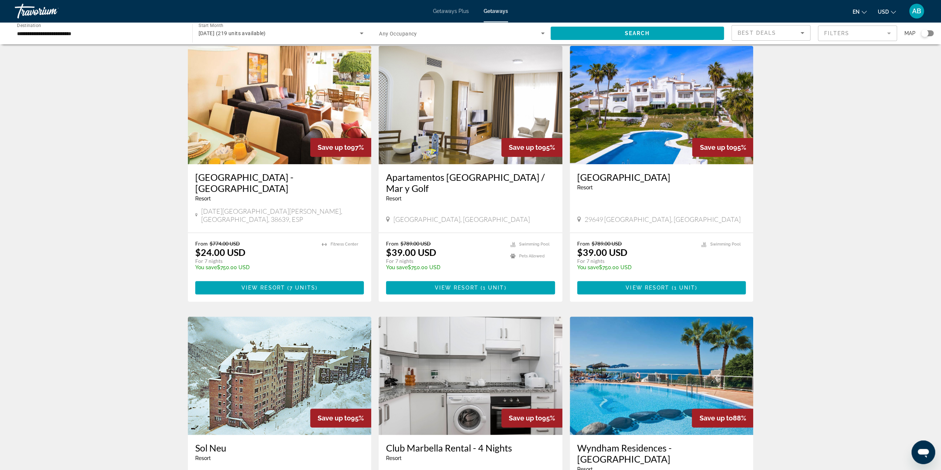
scroll to position [296, 0]
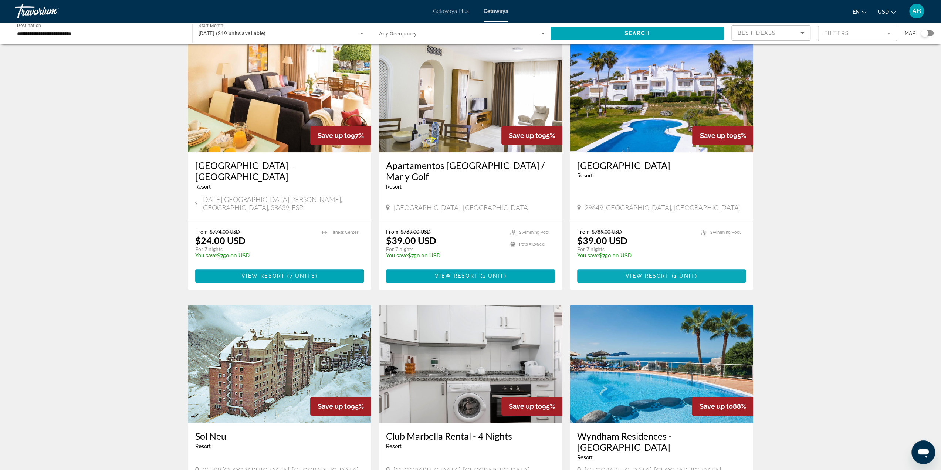
click at [599, 267] on span "Main content" at bounding box center [661, 276] width 169 height 18
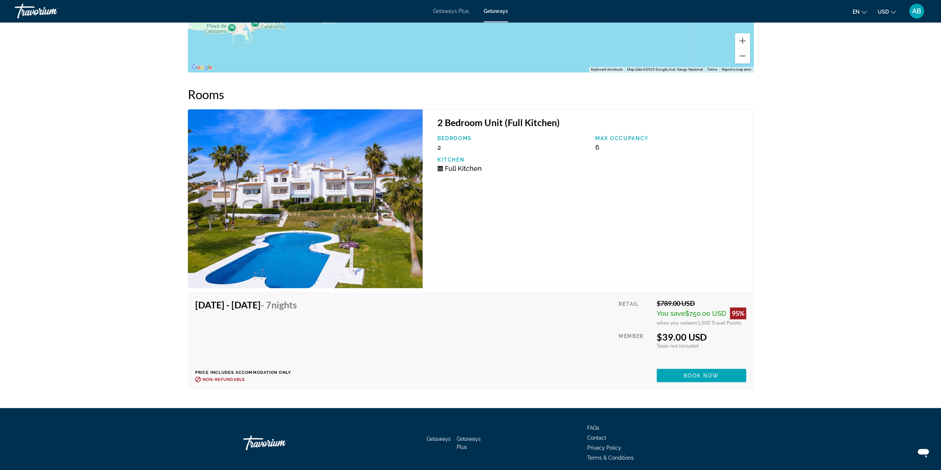
scroll to position [1122, 0]
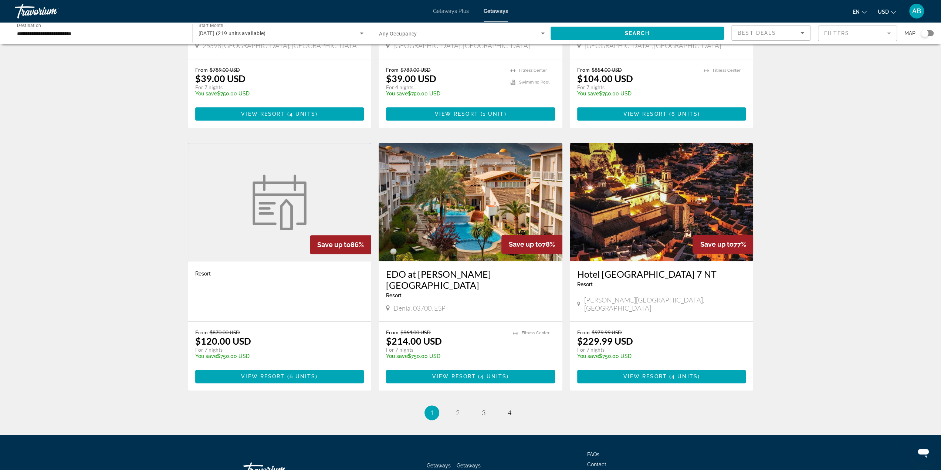
scroll to position [737, 0]
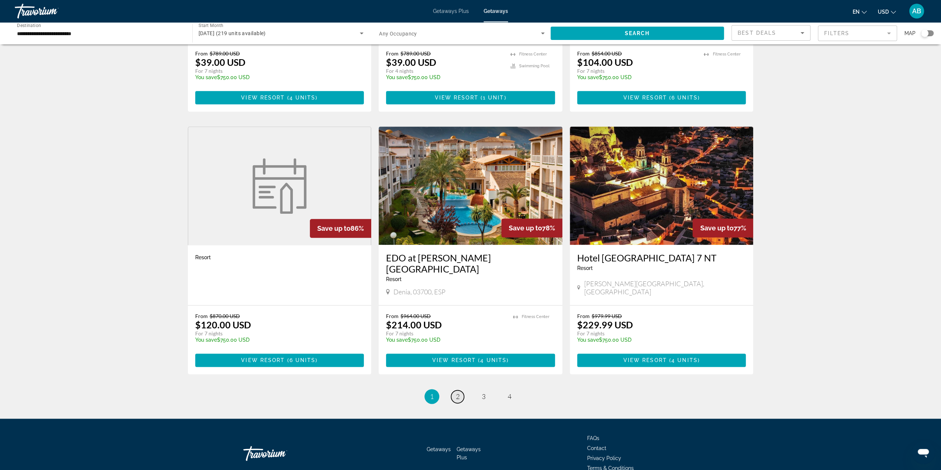
click at [459, 392] on span "2" at bounding box center [458, 396] width 4 height 8
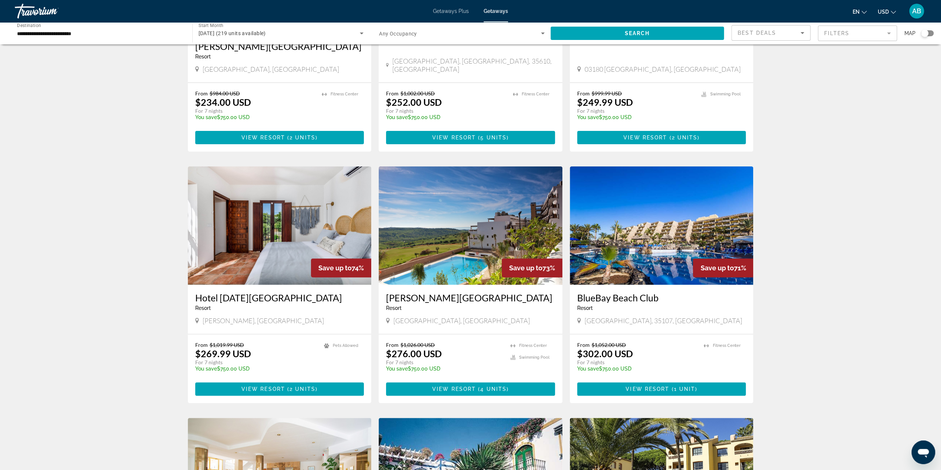
scroll to position [222, 0]
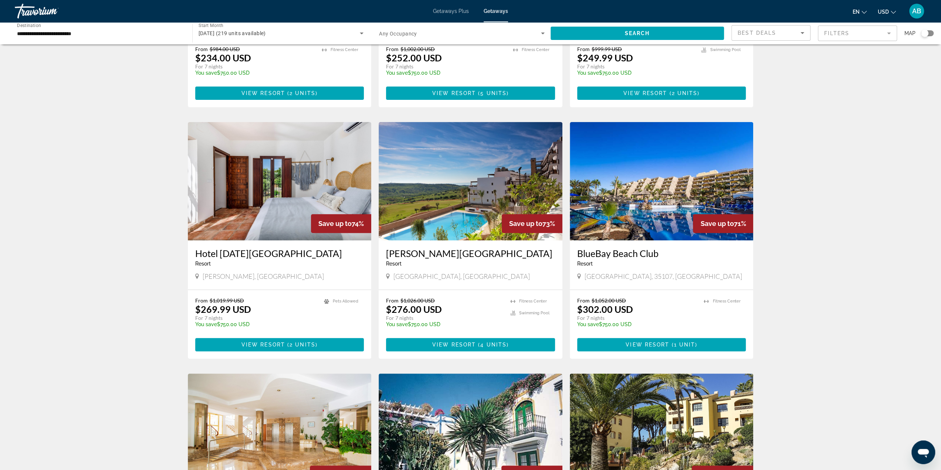
click at [234, 272] on span "[PERSON_NAME], [GEOGRAPHIC_DATA]" at bounding box center [263, 276] width 121 height 8
copy span "[PERSON_NAME], [GEOGRAPHIC_DATA]"
drag, startPoint x: 937, startPoint y: 204, endPoint x: 929, endPoint y: 206, distance: 8.9
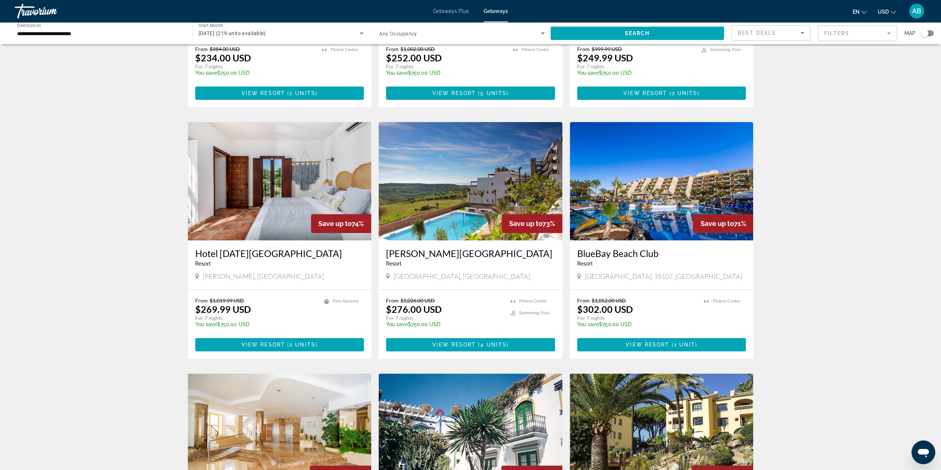
click at [937, 204] on div "219 Getaways units available across 37 Resorts Save up to 76% EDO at [PERSON_NA…" at bounding box center [470, 366] width 941 height 1073
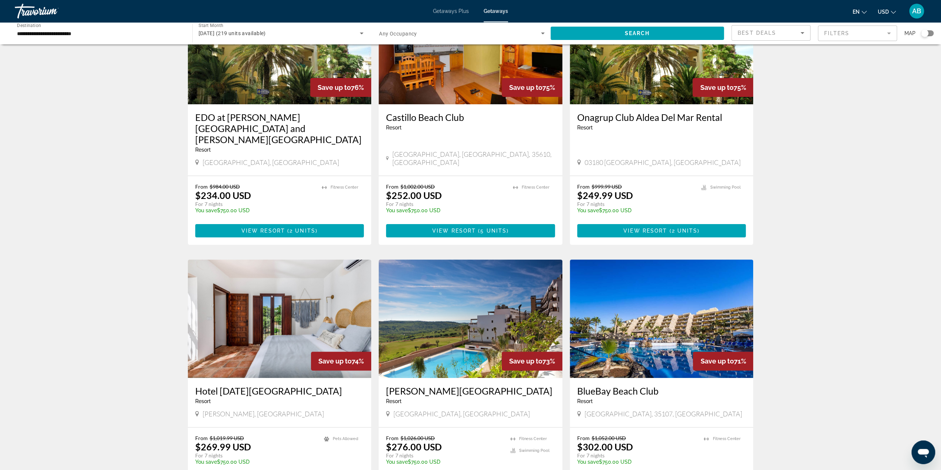
scroll to position [37, 0]
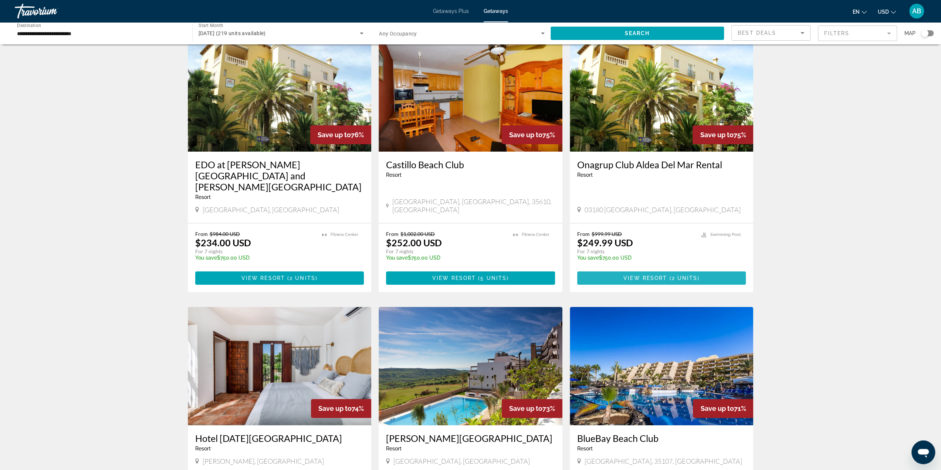
click at [662, 275] on span "View Resort" at bounding box center [646, 278] width 44 height 6
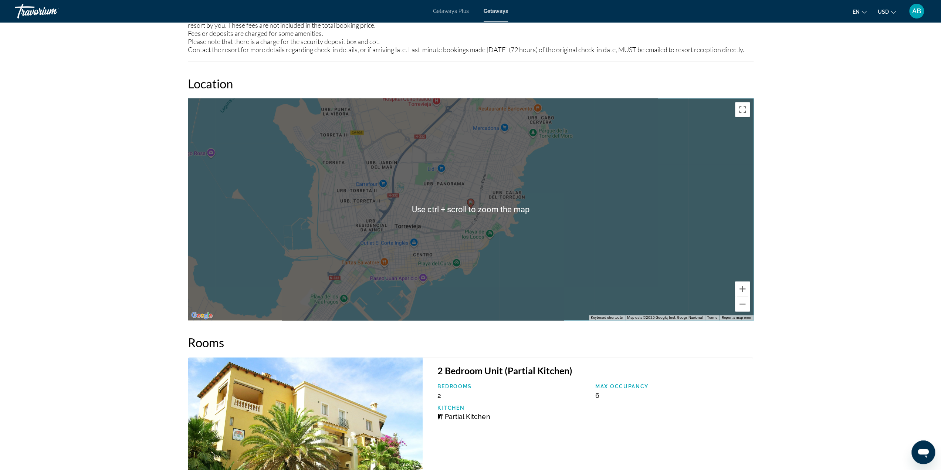
scroll to position [962, 0]
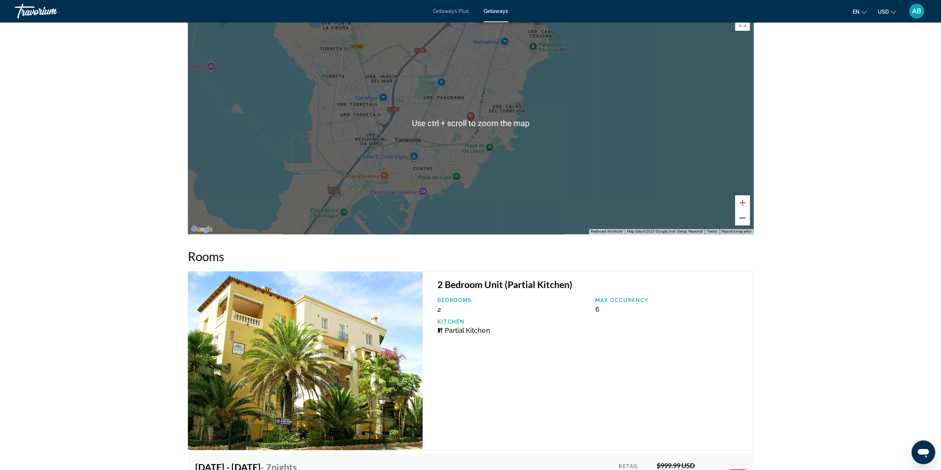
click at [741, 225] on button "Zoom out" at bounding box center [742, 217] width 15 height 15
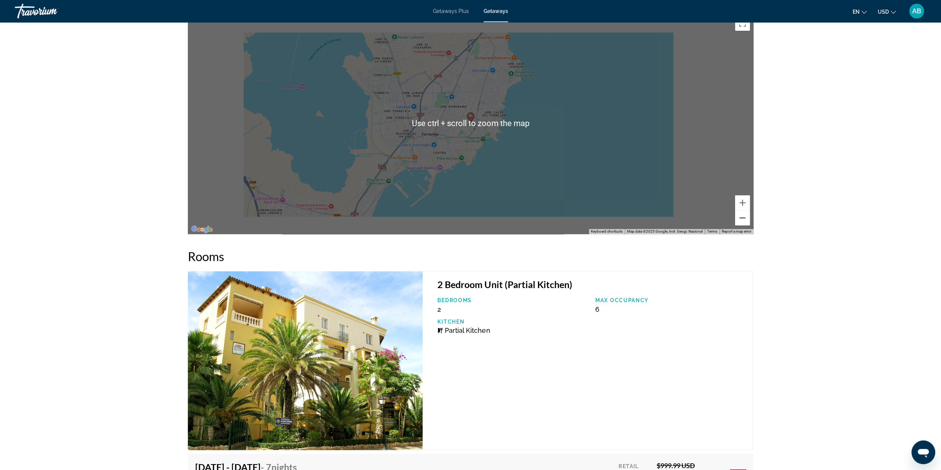
click at [741, 225] on button "Zoom out" at bounding box center [742, 217] width 15 height 15
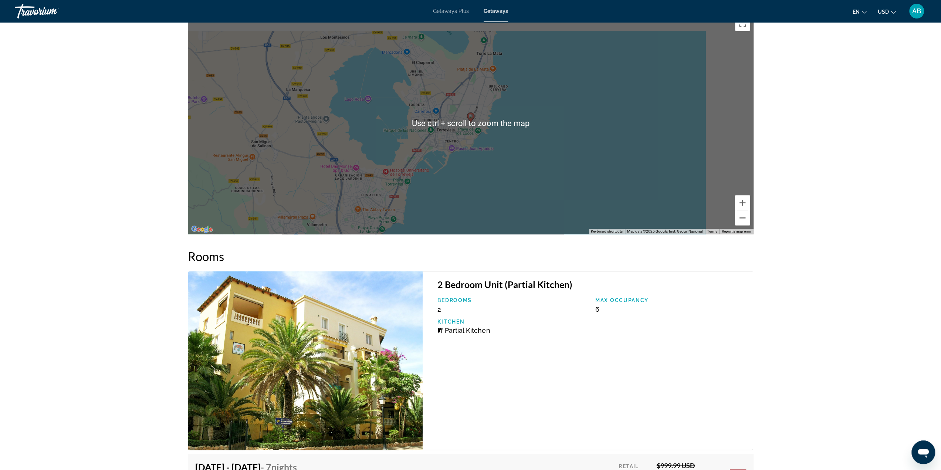
click at [741, 225] on button "Zoom out" at bounding box center [742, 217] width 15 height 15
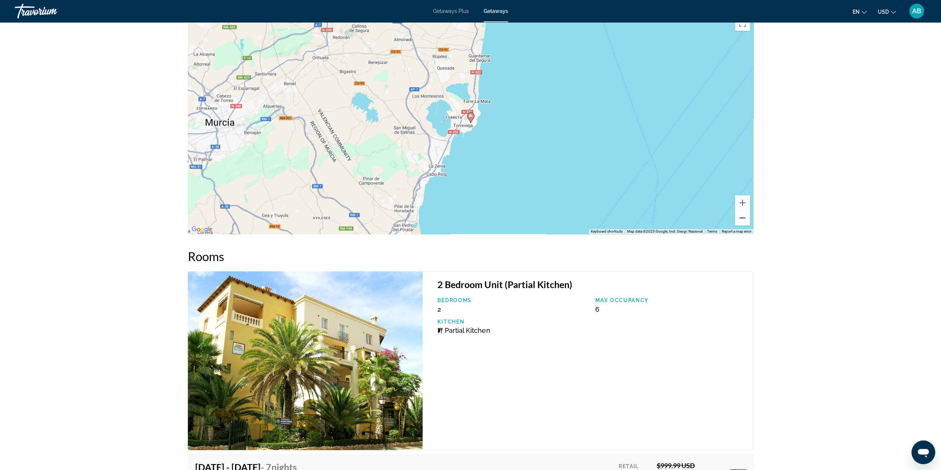
click at [741, 225] on button "Zoom out" at bounding box center [742, 217] width 15 height 15
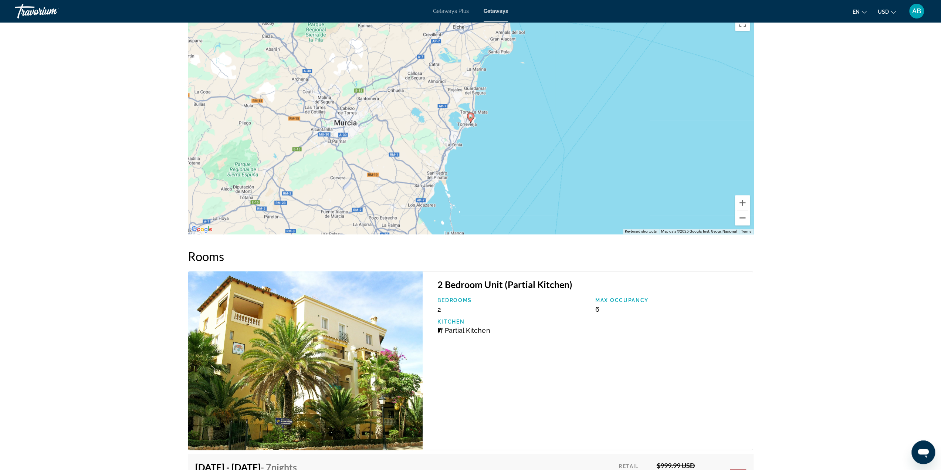
click at [741, 225] on button "Zoom out" at bounding box center [742, 217] width 15 height 15
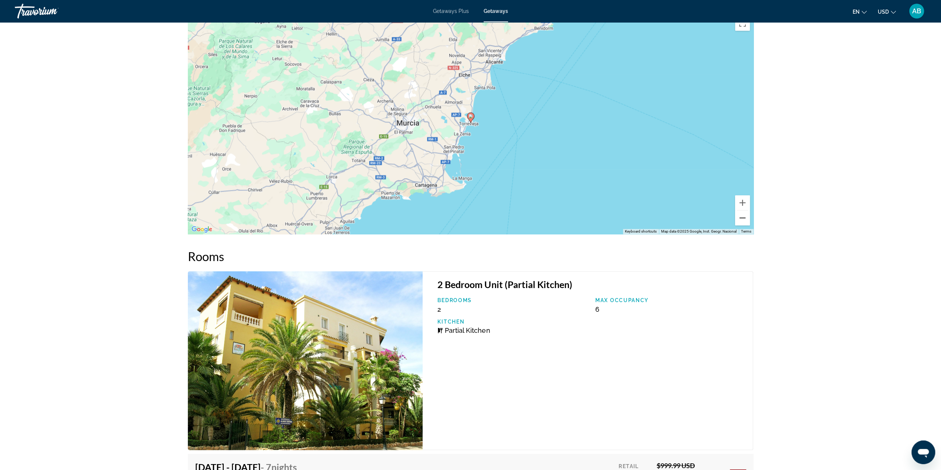
click at [741, 225] on button "Zoom out" at bounding box center [742, 217] width 15 height 15
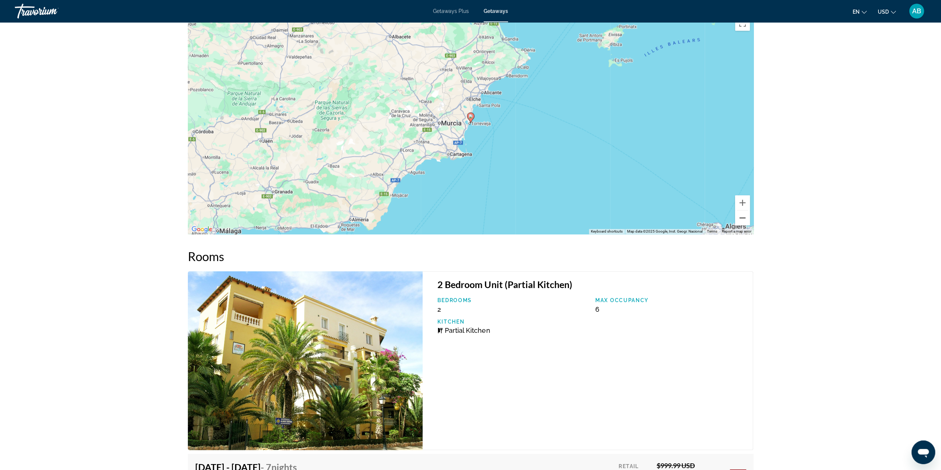
click at [738, 225] on button "Zoom out" at bounding box center [742, 217] width 15 height 15
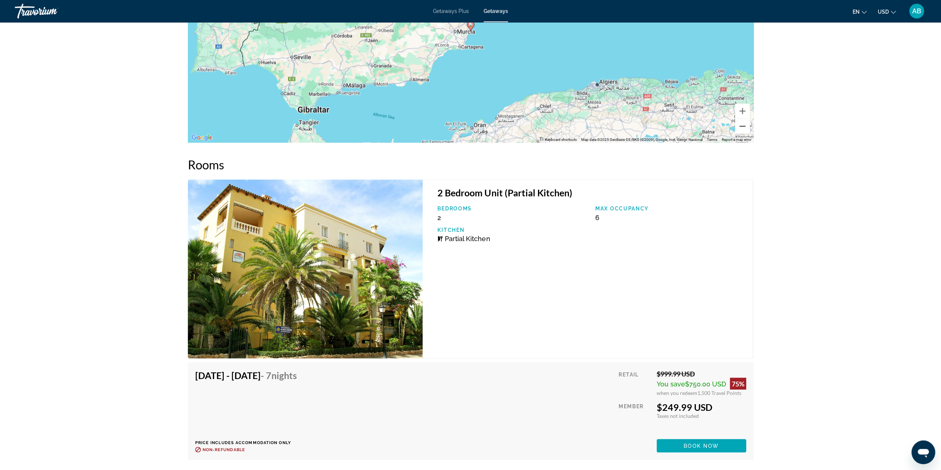
scroll to position [1160, 0]
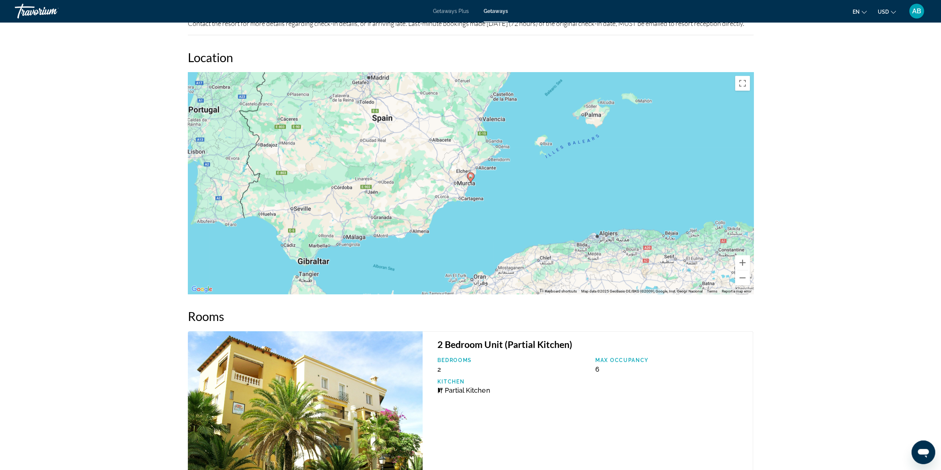
scroll to position [864, 0]
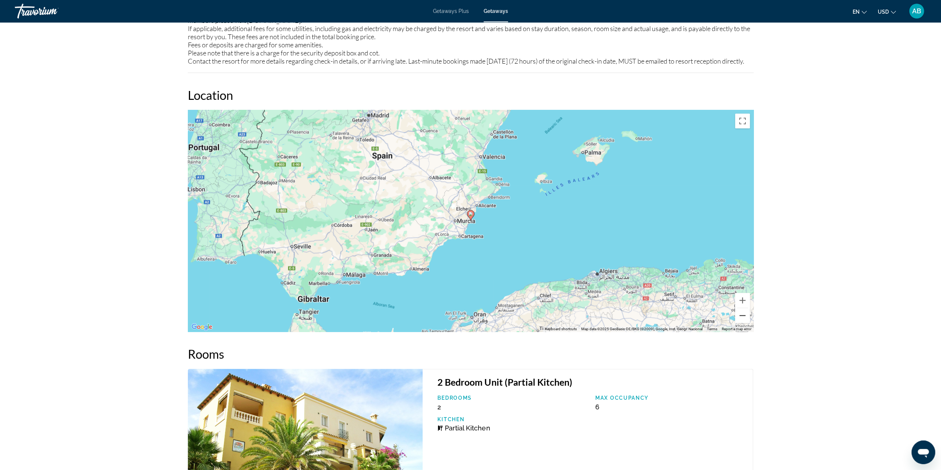
click at [742, 319] on button "Zoom out" at bounding box center [742, 315] width 15 height 15
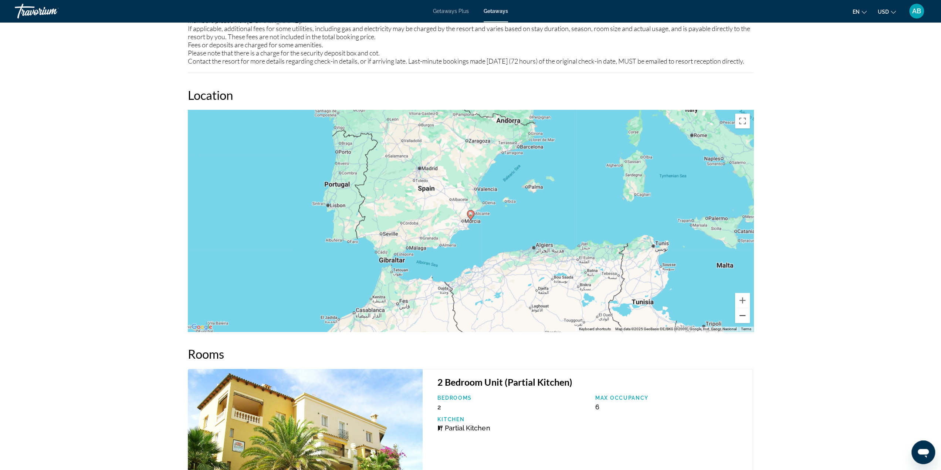
click at [742, 320] on button "Zoom out" at bounding box center [742, 315] width 15 height 15
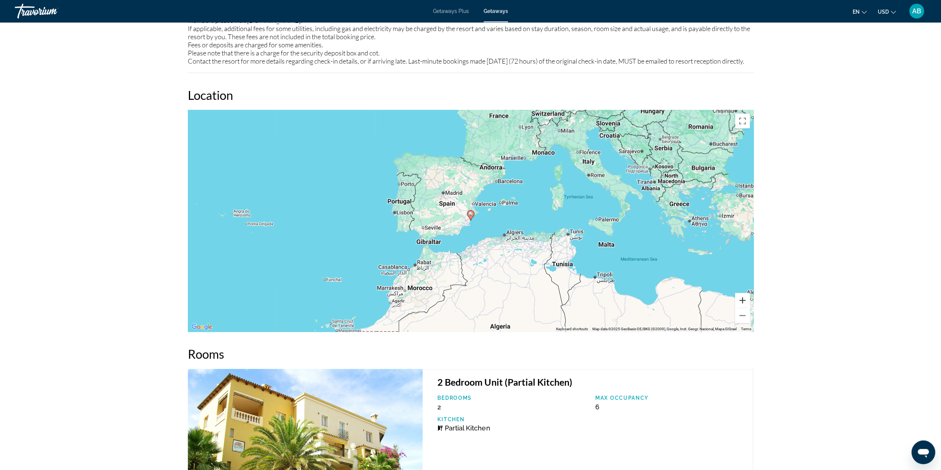
click at [741, 308] on button "Zoom in" at bounding box center [742, 300] width 15 height 15
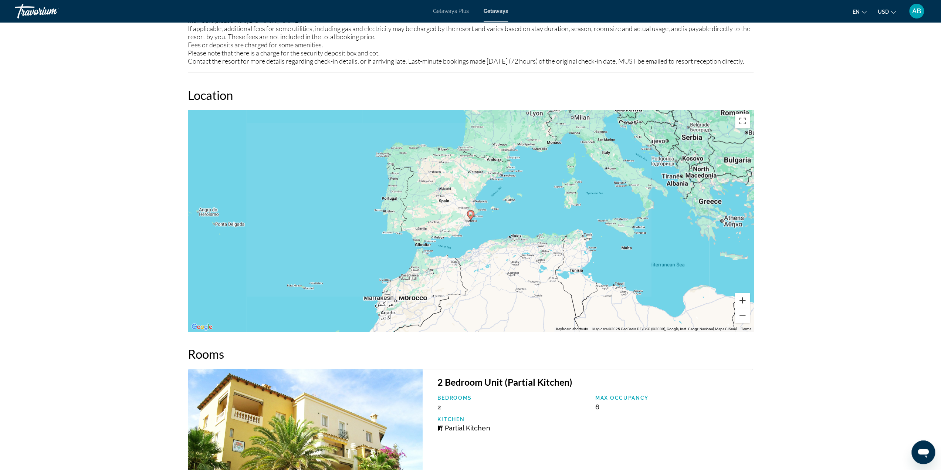
click at [741, 308] on button "Zoom in" at bounding box center [742, 300] width 15 height 15
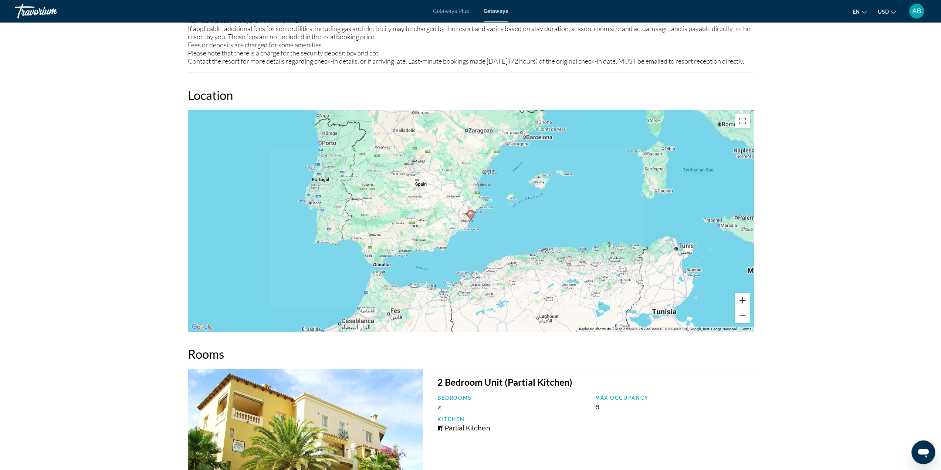
click at [740, 308] on button "Zoom in" at bounding box center [742, 300] width 15 height 15
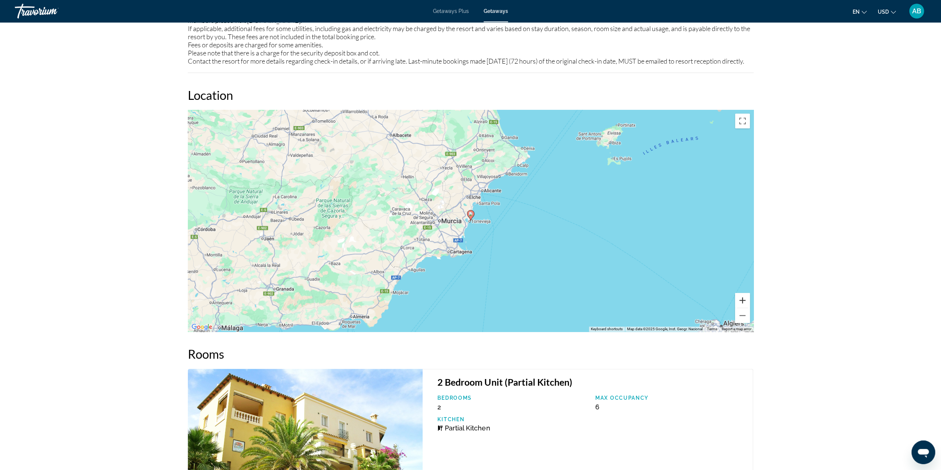
click at [740, 308] on button "Zoom in" at bounding box center [742, 300] width 15 height 15
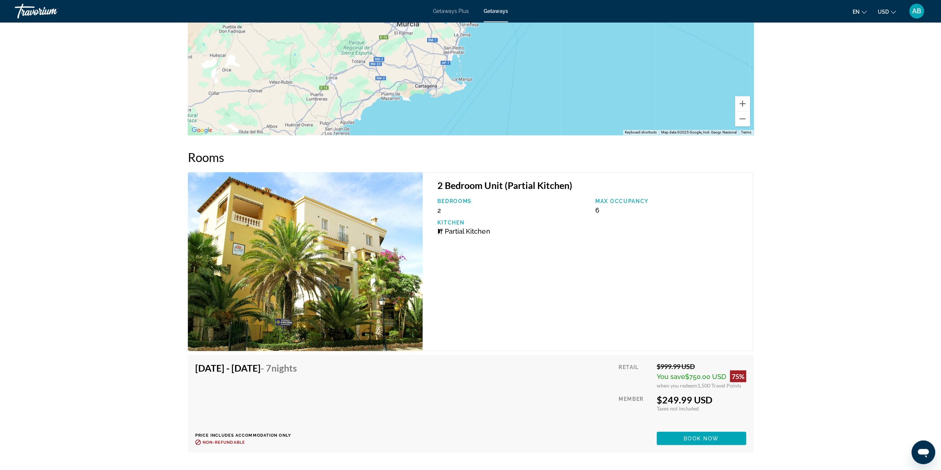
scroll to position [1160, 0]
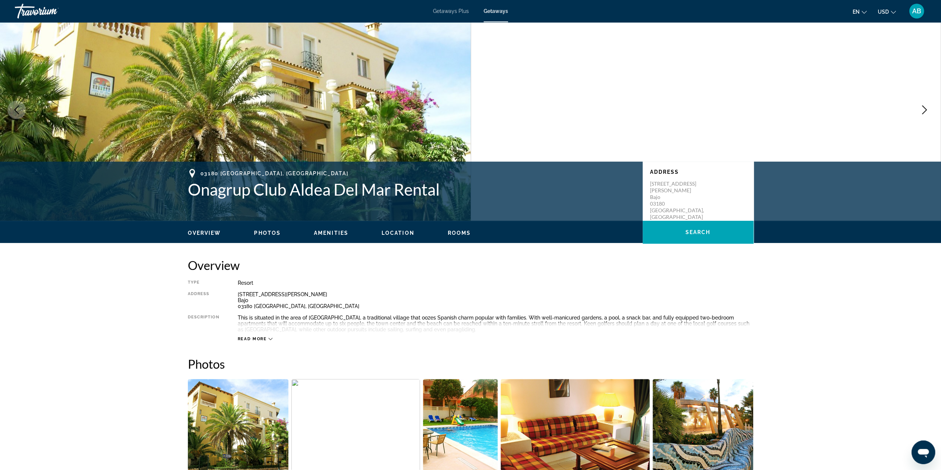
scroll to position [0, 0]
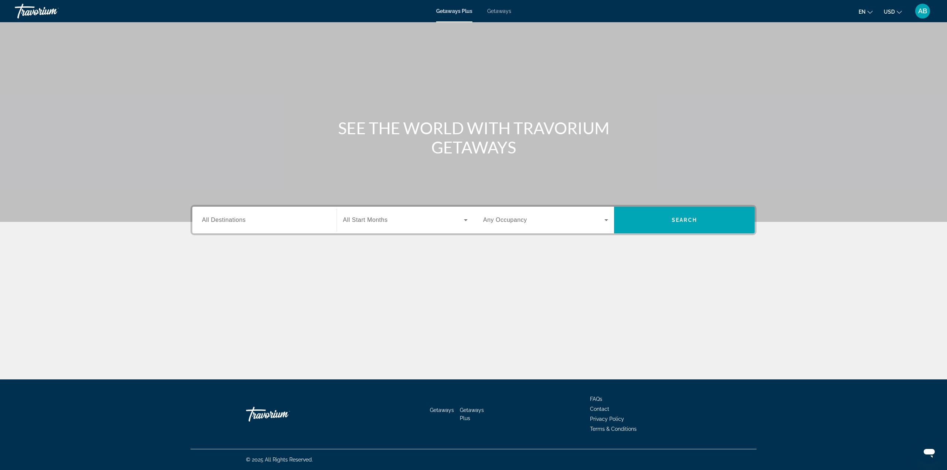
click at [286, 221] on input "Destination All Destinations" at bounding box center [264, 220] width 125 height 9
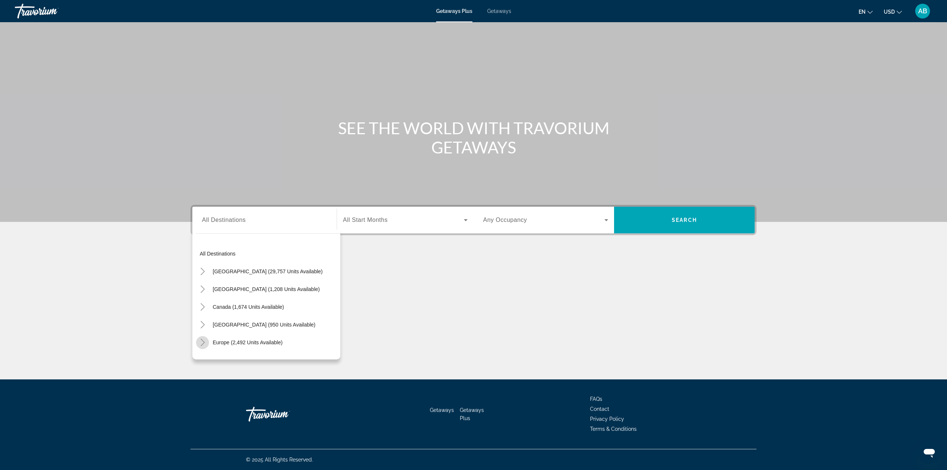
click at [204, 344] on icon "Toggle Europe (2,492 units available)" at bounding box center [202, 342] width 7 height 7
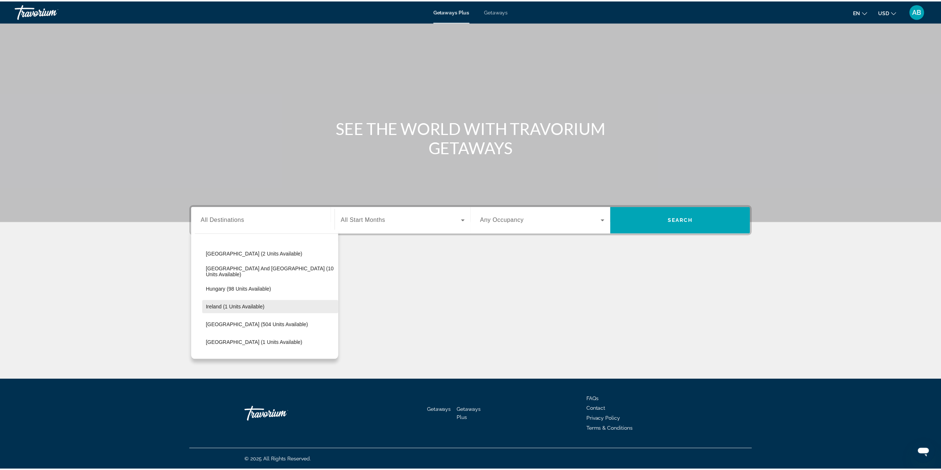
scroll to position [277, 0]
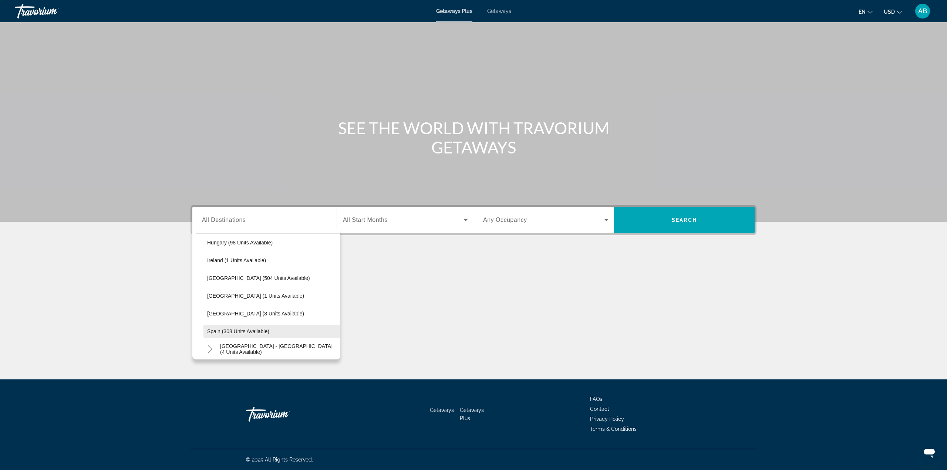
click at [228, 330] on span "Spain (308 units available)" at bounding box center [238, 331] width 62 height 6
type input "**********"
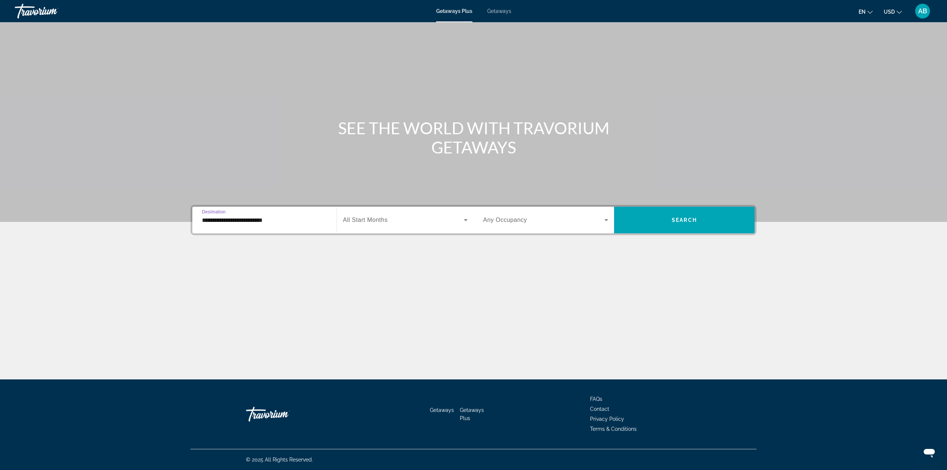
drag, startPoint x: 374, startPoint y: 206, endPoint x: 374, endPoint y: 210, distance: 4.4
click at [374, 206] on div "**********" at bounding box center [474, 220] width 566 height 30
click at [374, 217] on span "All Start Months" at bounding box center [365, 220] width 45 height 6
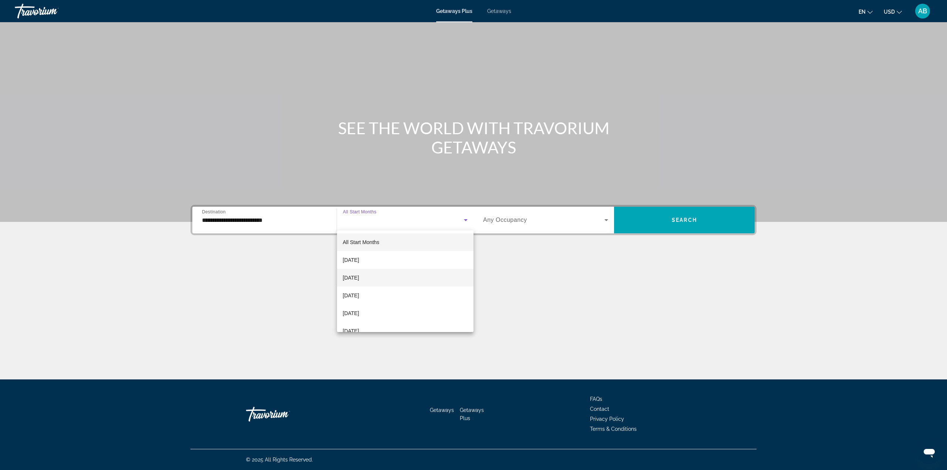
click at [359, 279] on span "[DATE]" at bounding box center [351, 277] width 16 height 9
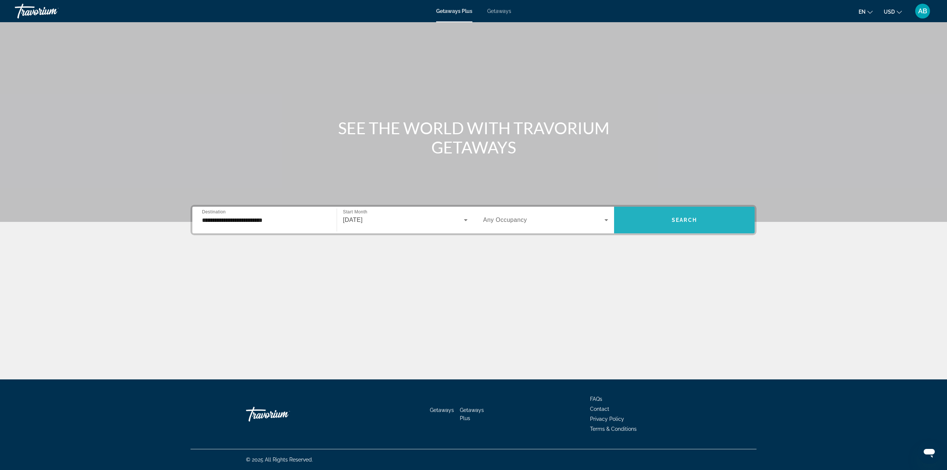
click at [716, 226] on span "Search widget" at bounding box center [684, 220] width 141 height 18
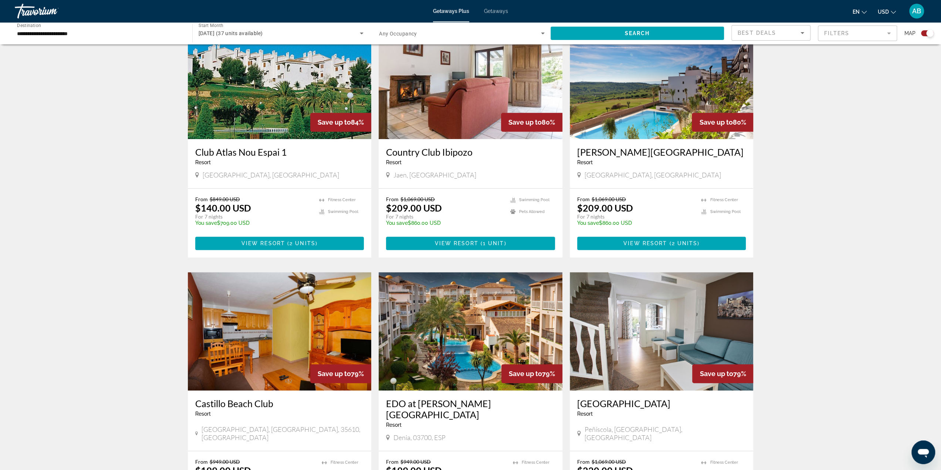
scroll to position [259, 0]
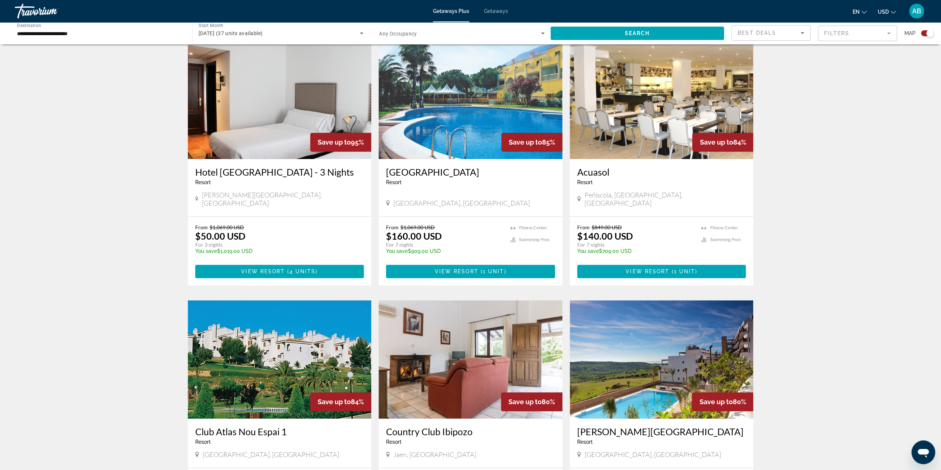
click at [499, 16] on div "Getaways Plus Getaways en English Español Français Italiano Português русский U…" at bounding box center [470, 10] width 941 height 19
click at [499, 7] on div "Getaways Plus Getaways en English Español Français Italiano Português русский U…" at bounding box center [470, 10] width 941 height 19
click at [500, 11] on span "Getaways" at bounding box center [496, 11] width 24 height 6
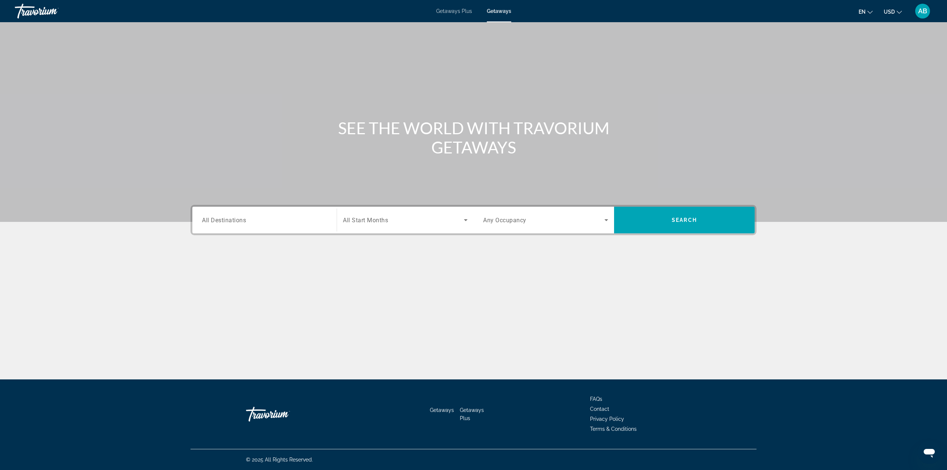
click at [289, 225] on div "Search widget" at bounding box center [264, 220] width 125 height 21
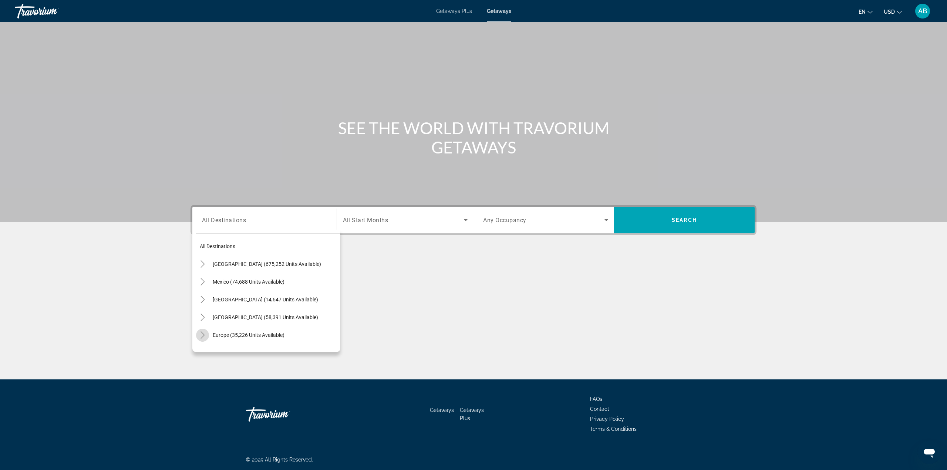
click at [202, 336] on icon "Toggle Europe (35,226 units available)" at bounding box center [202, 334] width 7 height 7
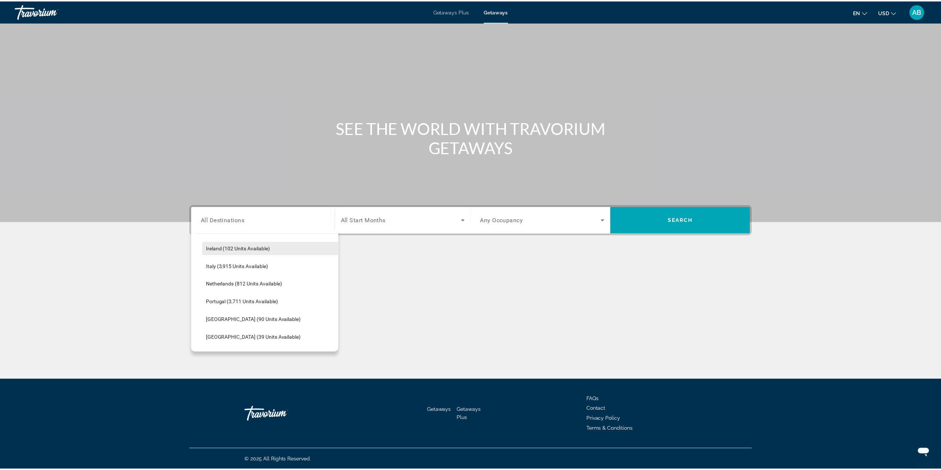
scroll to position [314, 0]
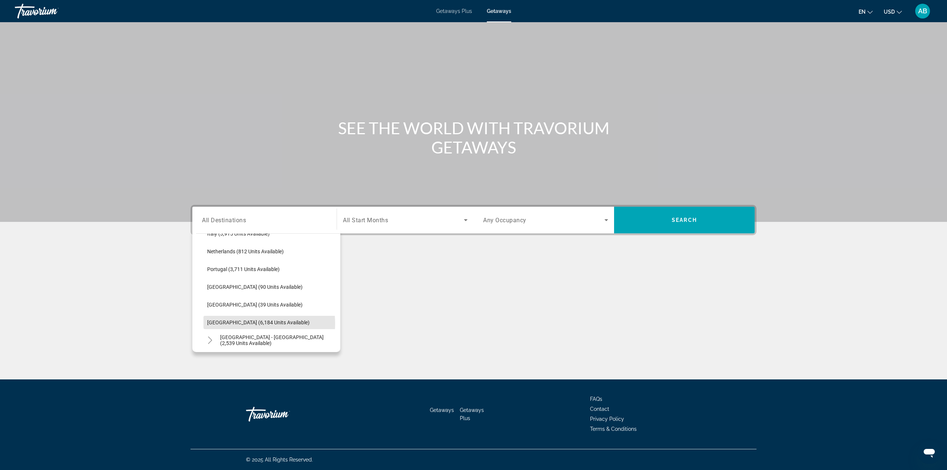
drag, startPoint x: 250, startPoint y: 324, endPoint x: 334, endPoint y: 245, distance: 115.7
click at [250, 324] on span "[GEOGRAPHIC_DATA] (6,184 units available)" at bounding box center [258, 323] width 102 height 6
type input "**********"
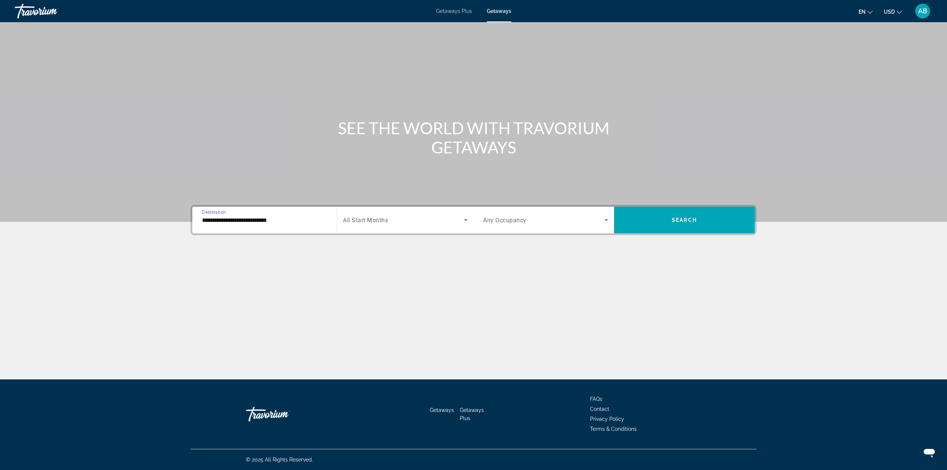
click at [383, 212] on div "Search widget" at bounding box center [405, 220] width 125 height 21
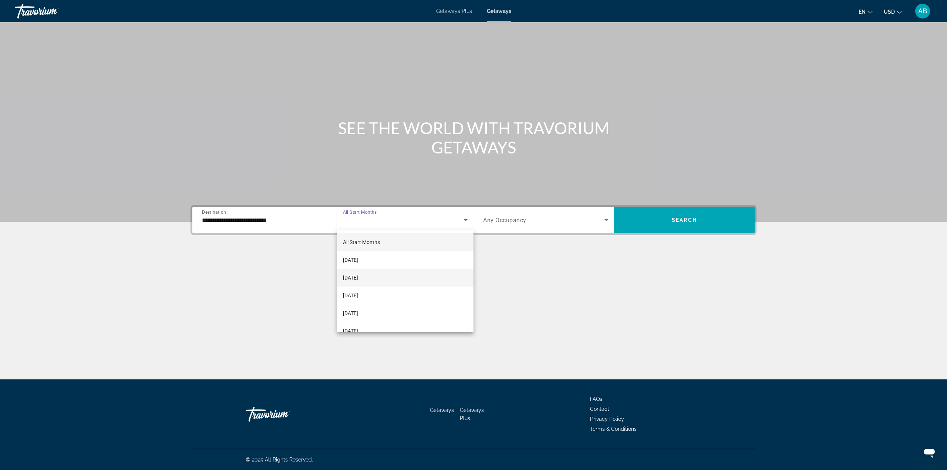
click at [385, 281] on mat-option "[DATE]" at bounding box center [405, 278] width 137 height 18
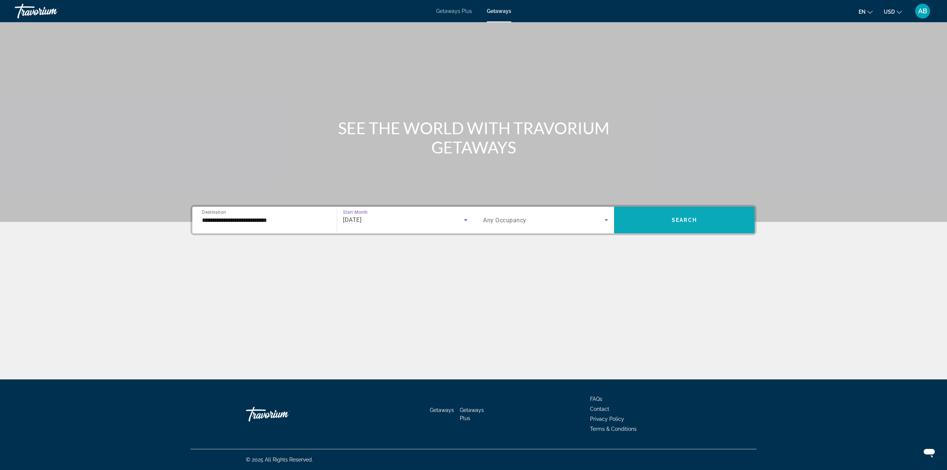
click at [712, 213] on span "Search widget" at bounding box center [684, 220] width 141 height 18
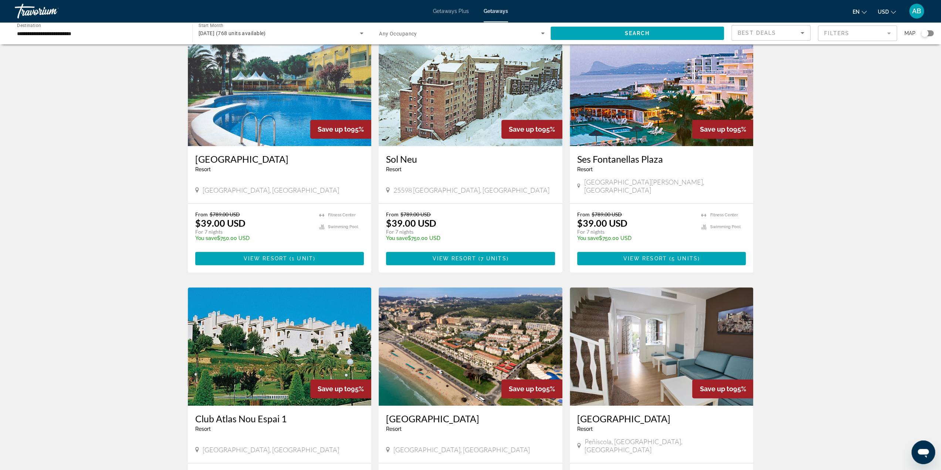
scroll to position [370, 0]
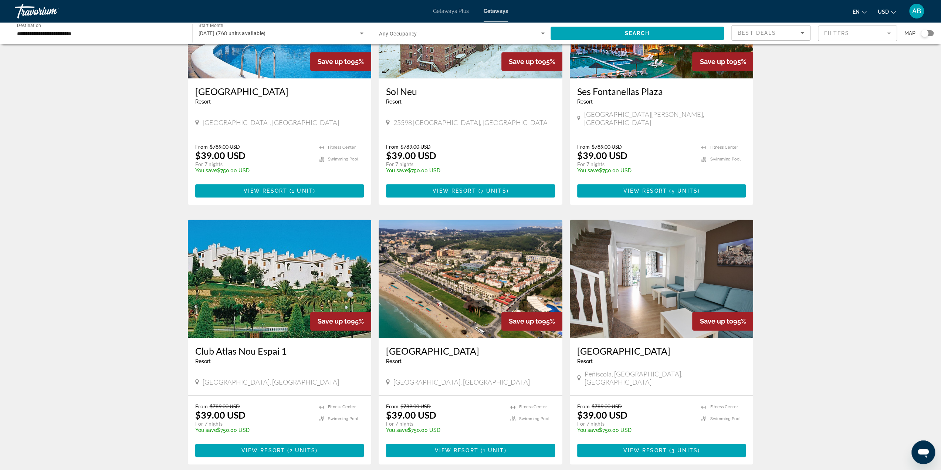
click at [238, 378] on span "La Nucia, Spain" at bounding box center [271, 382] width 137 height 8
click at [237, 378] on span "La Nucia, Spain" at bounding box center [271, 382] width 137 height 8
copy span "La Nucia, Spain"
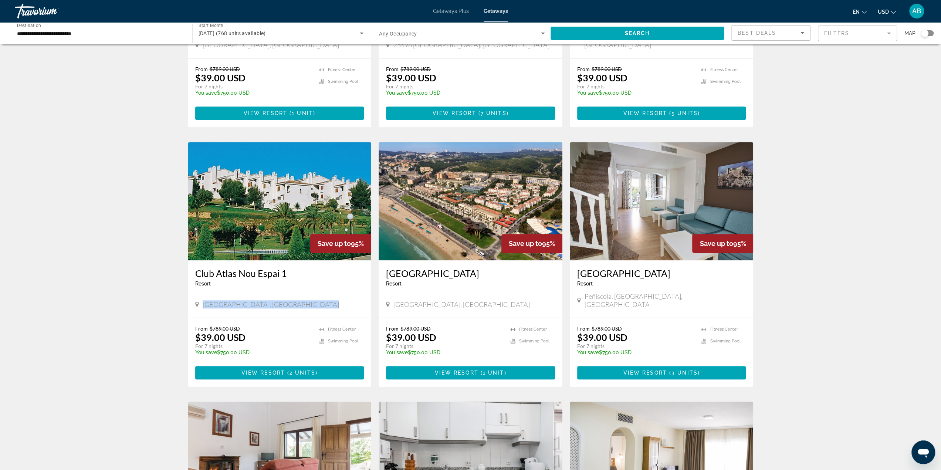
scroll to position [518, 0]
